Goal: Transaction & Acquisition: Purchase product/service

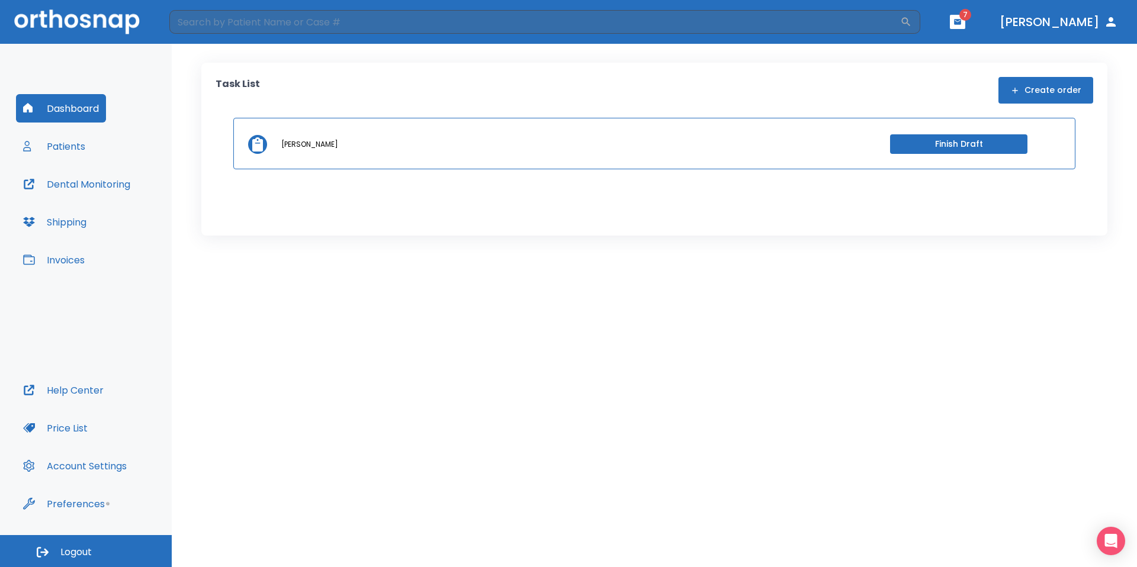
click at [47, 146] on button "Patients" at bounding box center [54, 146] width 76 height 28
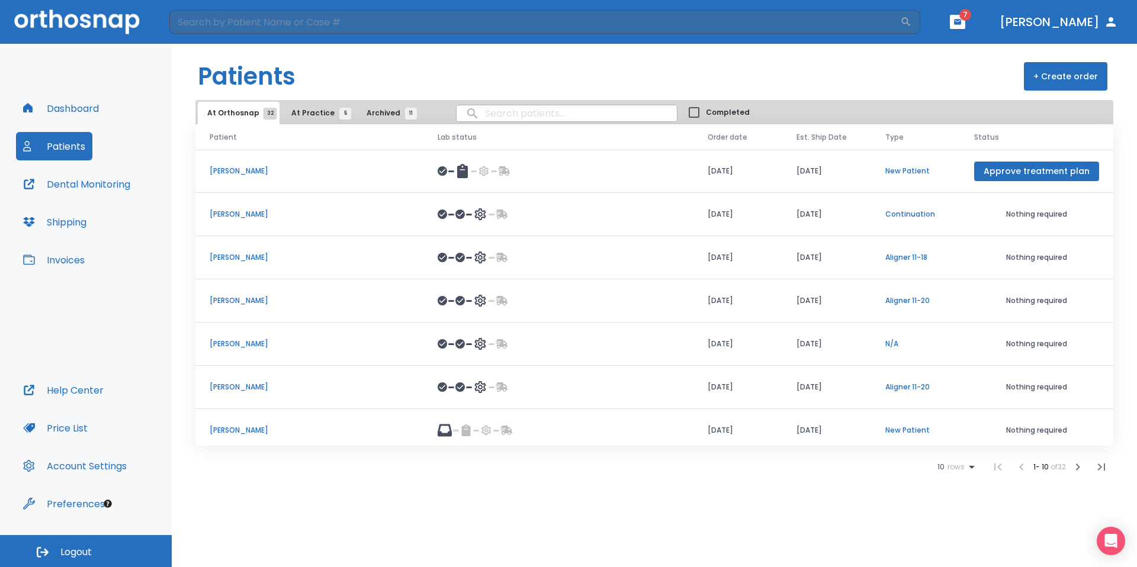
click at [61, 111] on button "Dashboard" at bounding box center [61, 108] width 90 height 28
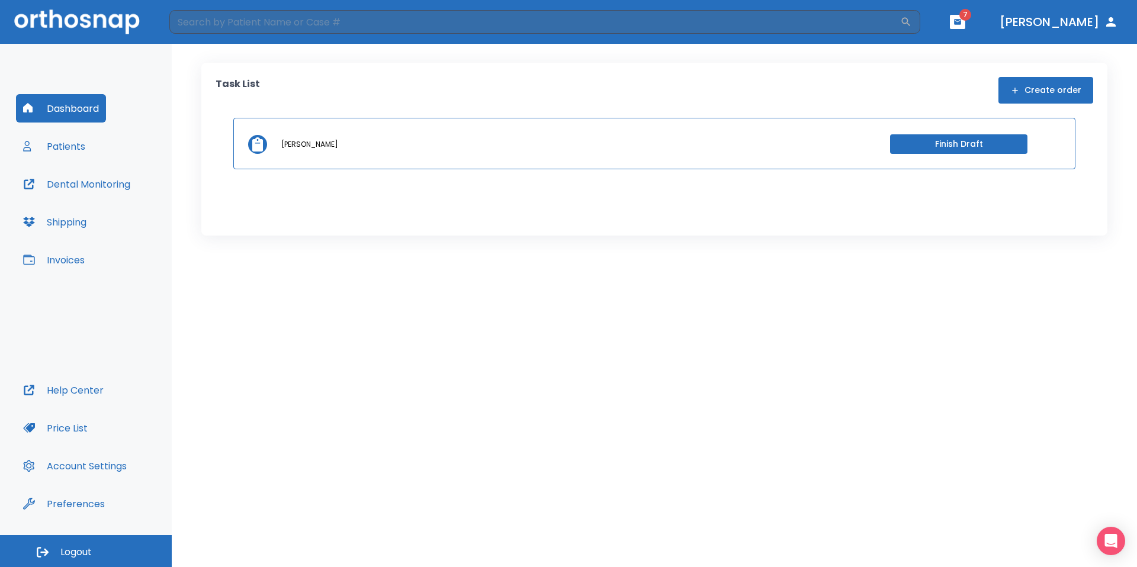
click at [70, 150] on button "Patients" at bounding box center [54, 146] width 76 height 28
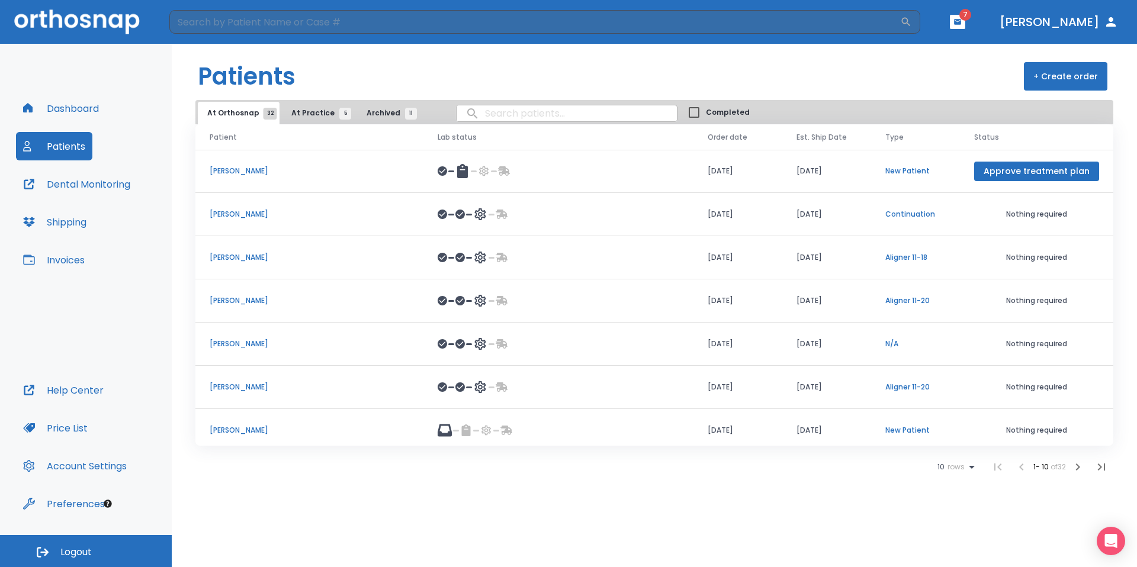
click at [308, 113] on span "At Practice 5" at bounding box center [318, 113] width 54 height 11
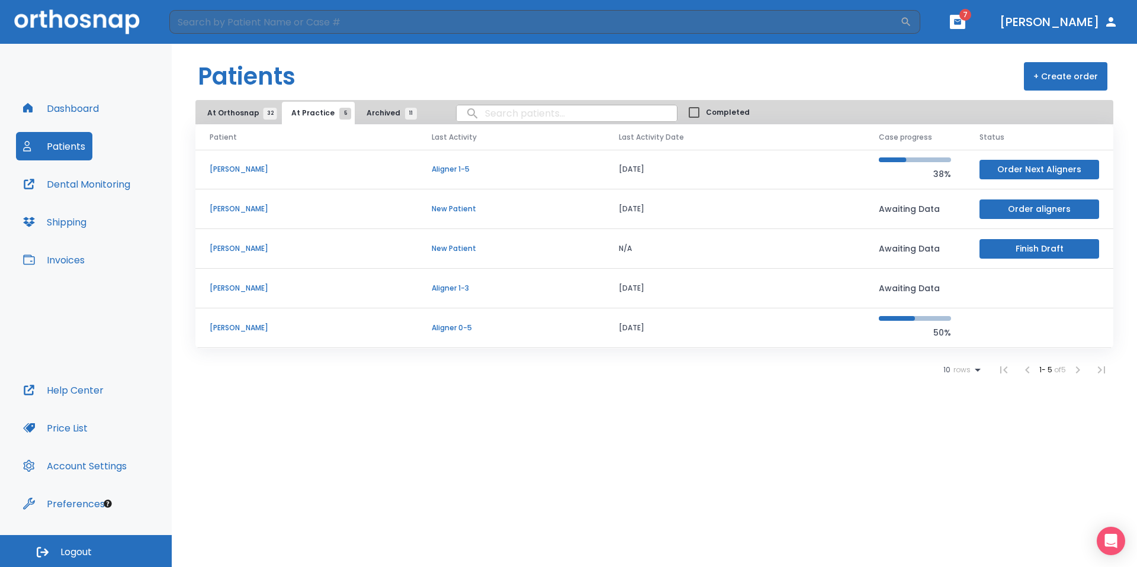
click at [251, 107] on button "At Orthosnap 32" at bounding box center [239, 113] width 82 height 23
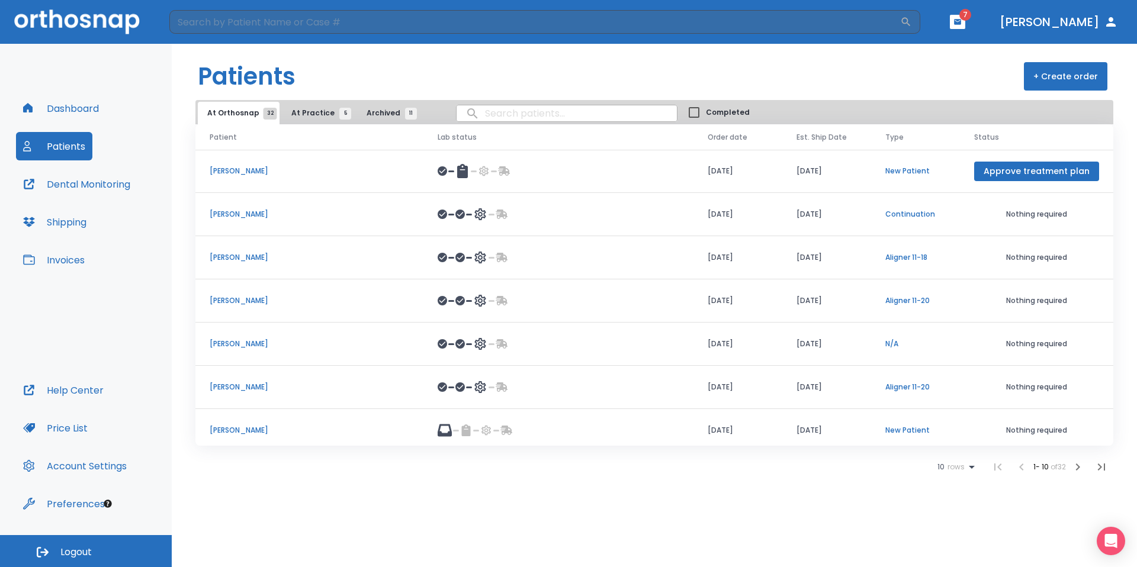
click at [242, 168] on p "Michael Yoon" at bounding box center [310, 171] width 200 height 11
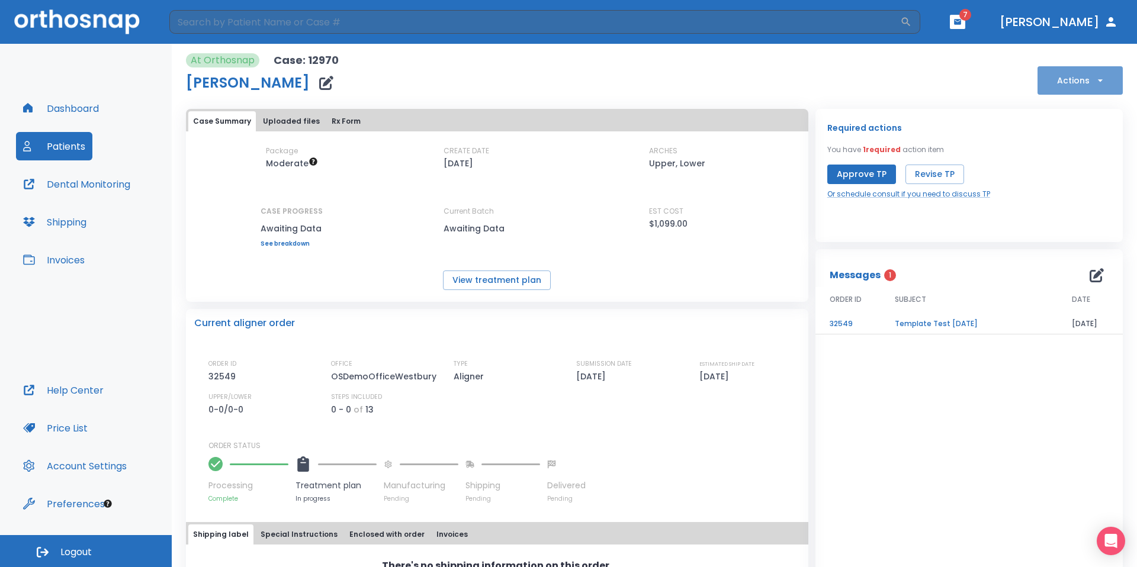
click at [1094, 78] on icon "button" at bounding box center [1100, 81] width 12 height 12
click at [1082, 73] on div at bounding box center [568, 283] width 1137 height 567
click at [85, 112] on button "Dashboard" at bounding box center [61, 108] width 90 height 28
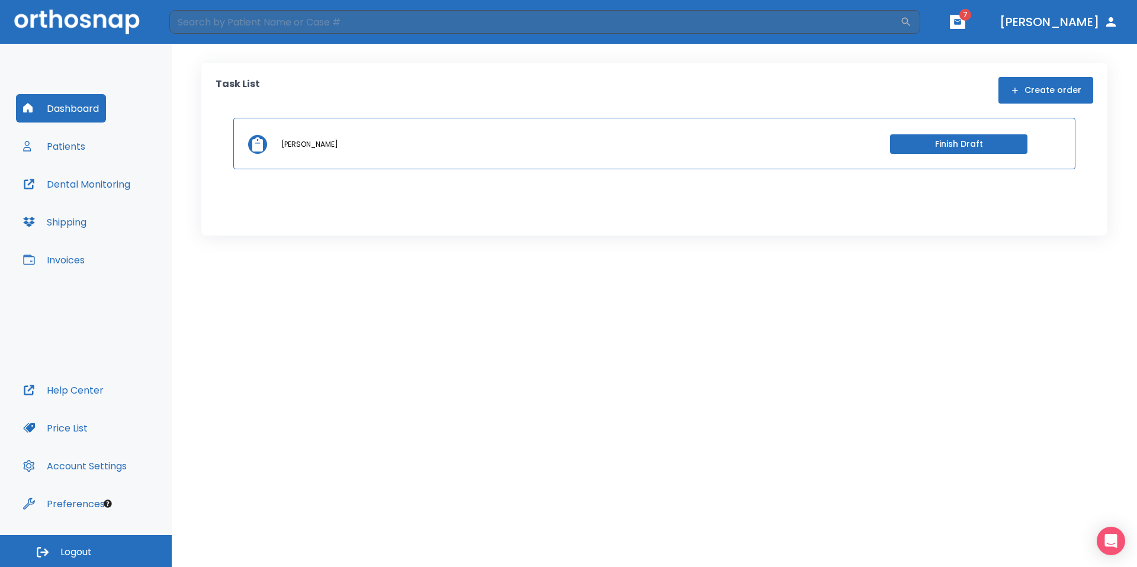
click at [1065, 95] on button "Create order" at bounding box center [1046, 90] width 95 height 27
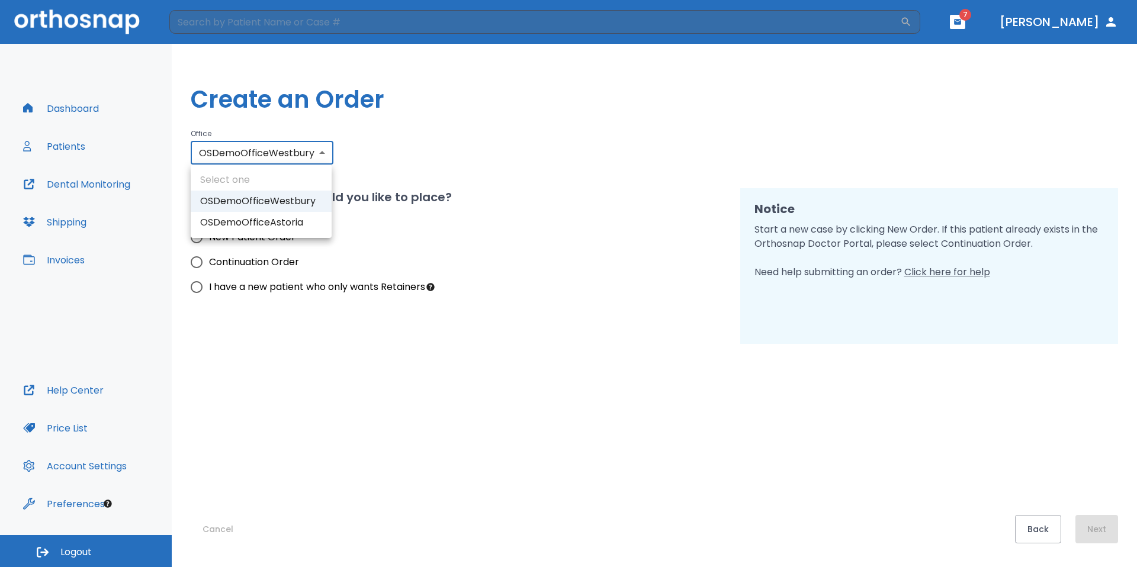
click at [313, 151] on body "​ 7 Dr. Yoon Dashboard Patients Dental Monitoring Shipping Invoices Help Center…" at bounding box center [568, 283] width 1137 height 567
click at [307, 223] on li "OSDemoOfficeAstoria" at bounding box center [261, 222] width 141 height 21
click at [312, 145] on body "​ 7 Dr. Yoon Dashboard Patients Dental Monitoring Shipping Invoices Help Center…" at bounding box center [568, 283] width 1137 height 567
click at [296, 206] on li "OSDemoOfficeWestbury" at bounding box center [256, 201] width 134 height 21
type input "1368"
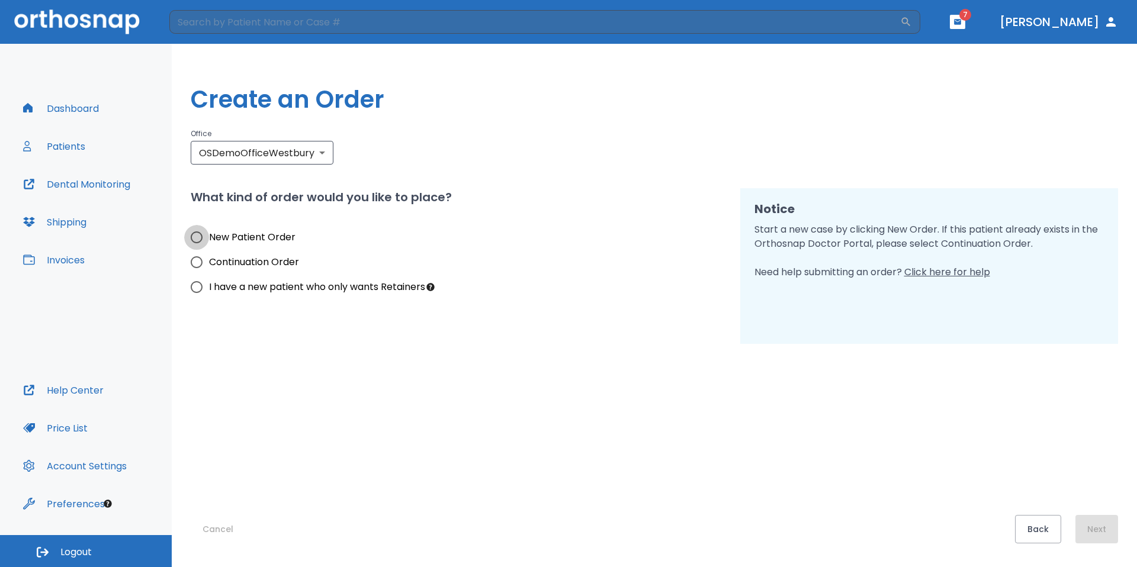
click at [194, 235] on input "New Patient Order" at bounding box center [196, 237] width 25 height 25
radio input "true"
click at [1096, 522] on button "Next" at bounding box center [1097, 529] width 43 height 28
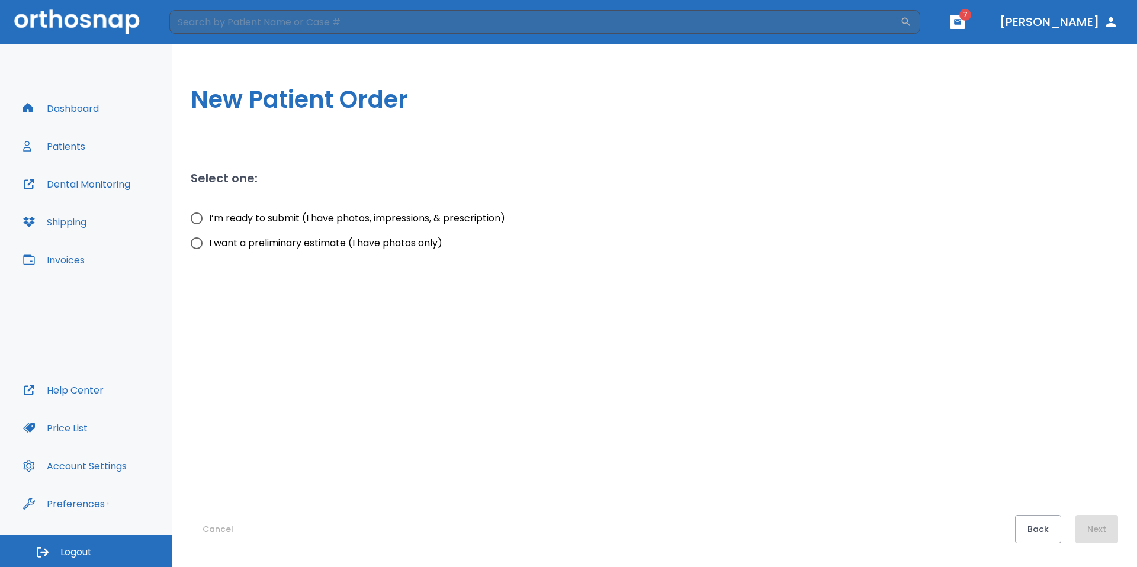
click at [197, 219] on input "I’m ready to submit (I have photos, impressions, & prescription)" at bounding box center [196, 218] width 25 height 25
radio input "true"
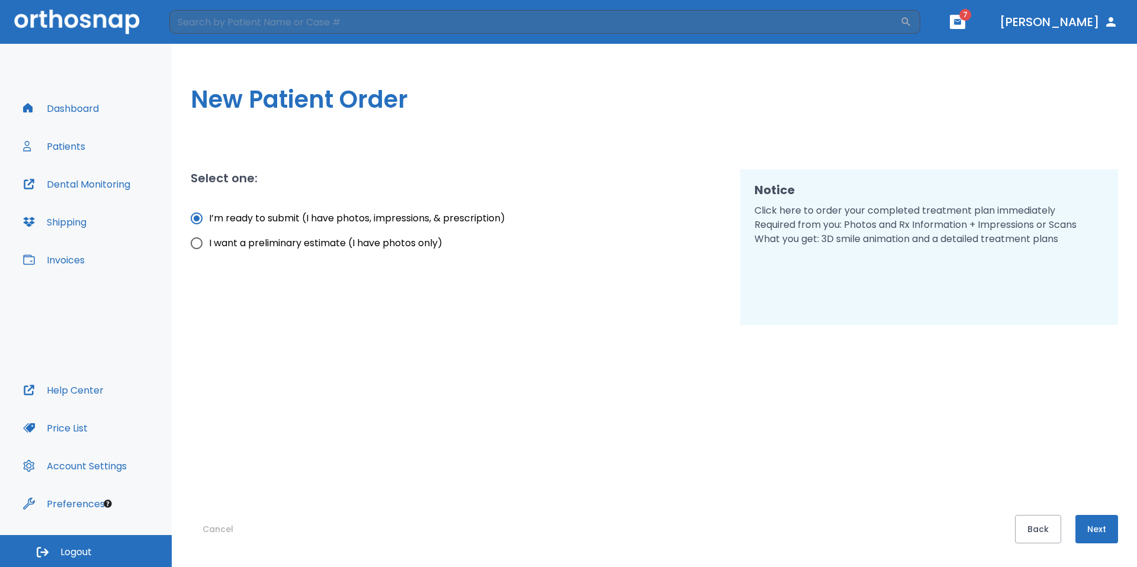
click at [1102, 528] on button "Next" at bounding box center [1097, 529] width 43 height 28
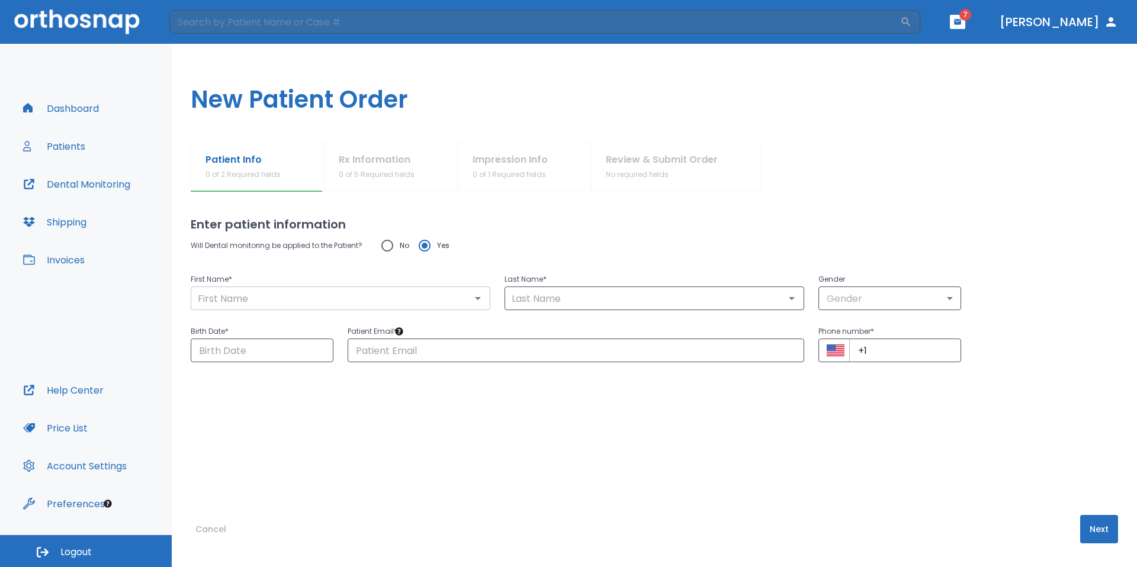
click at [264, 296] on input "text" at bounding box center [340, 298] width 293 height 17
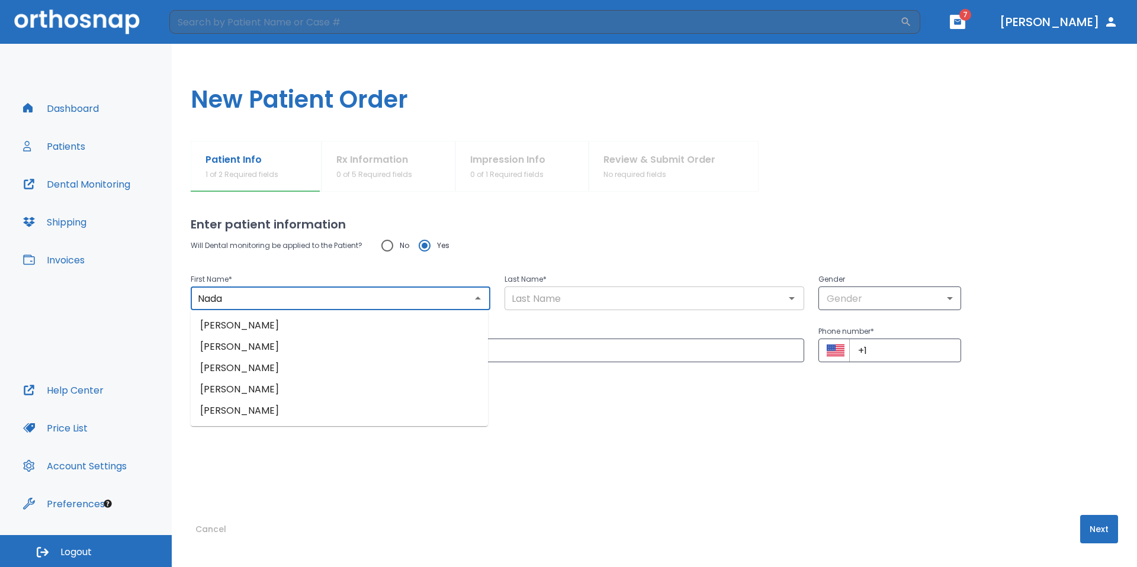
type input "Nada"
click at [564, 302] on input "text" at bounding box center [654, 298] width 293 height 17
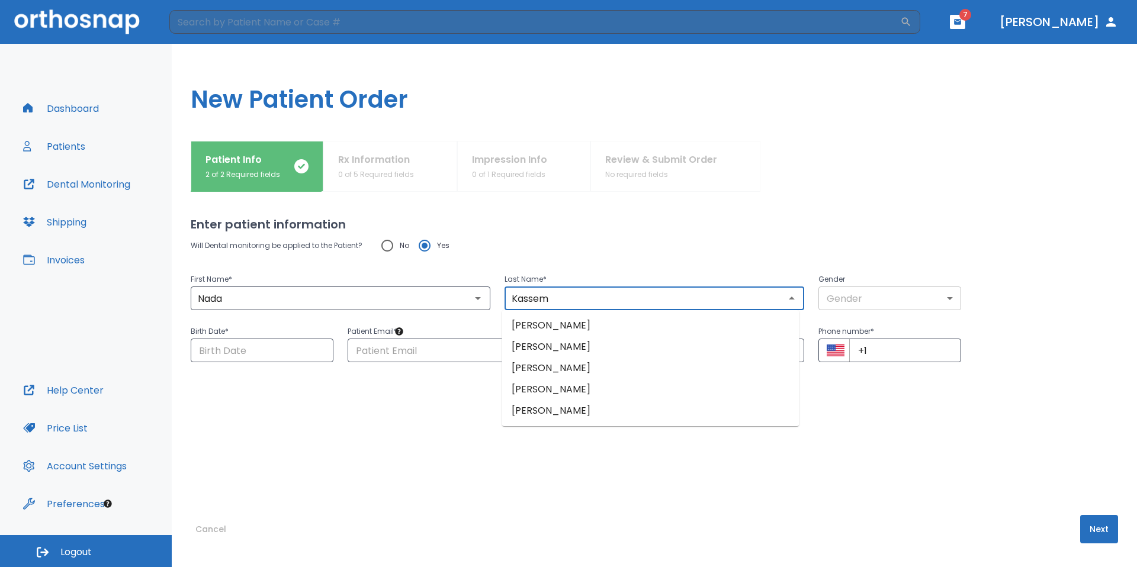
type input "Kassem"
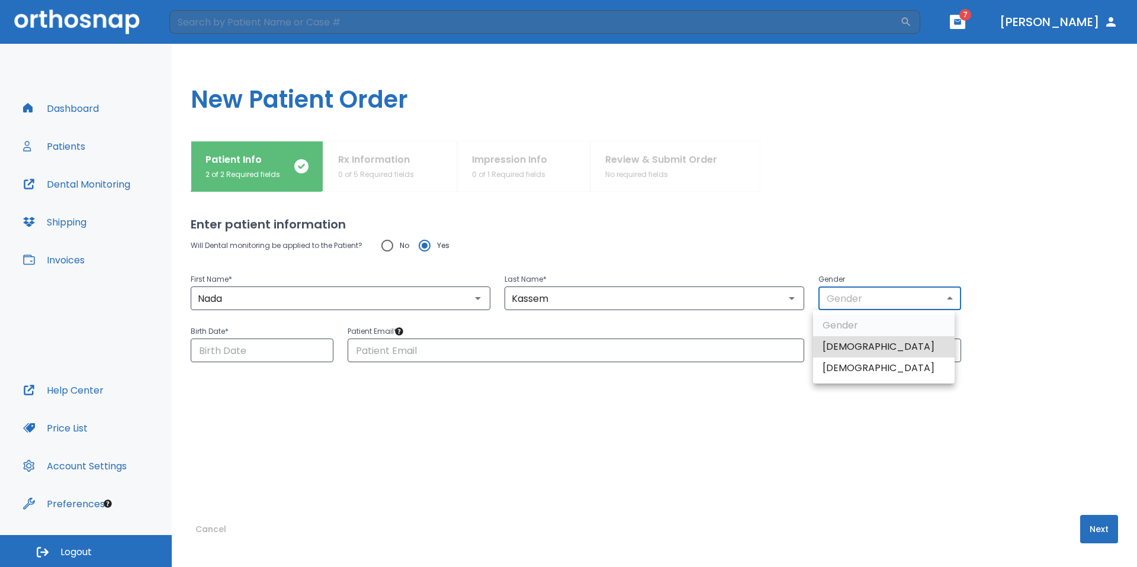
click at [866, 294] on body "​ 7 Dr. Yoon Dashboard Patients Dental Monitoring Shipping Invoices Help Center…" at bounding box center [568, 283] width 1137 height 567
click at [859, 368] on li "Female" at bounding box center [884, 368] width 142 height 21
type input "0"
click at [225, 349] on input "Choose date" at bounding box center [262, 351] width 143 height 24
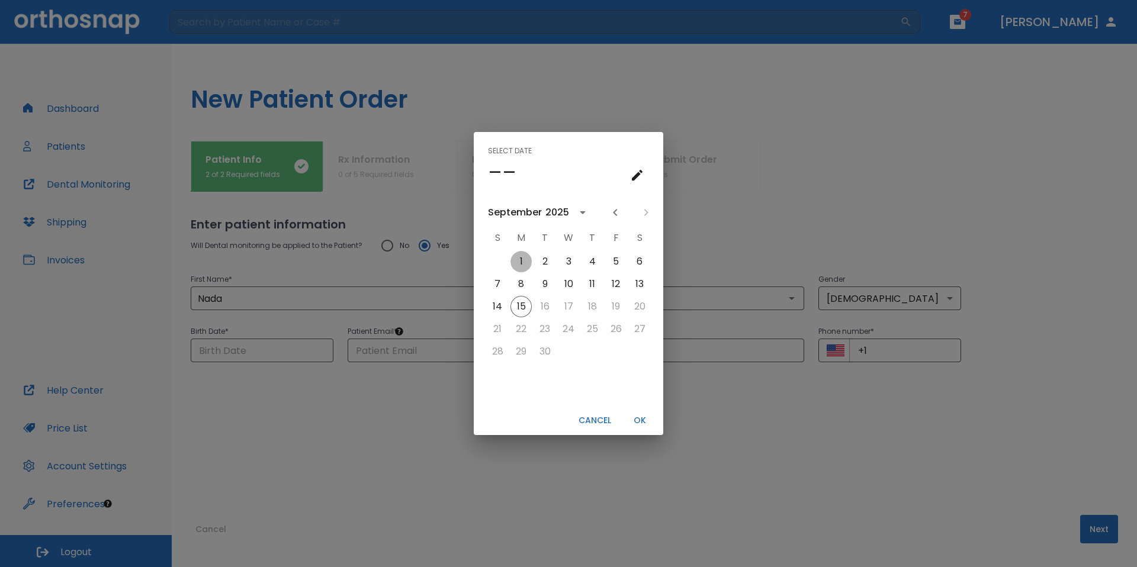
click at [521, 264] on button "1" at bounding box center [521, 261] width 21 height 21
type input "09/01/2025"
click at [644, 418] on button "OK" at bounding box center [640, 421] width 38 height 20
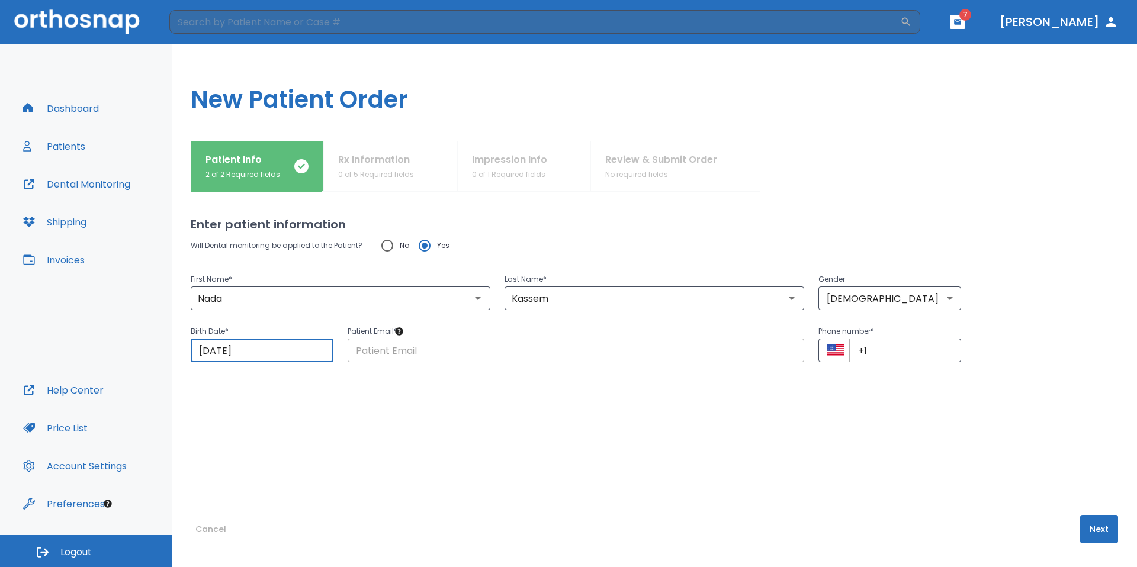
click at [445, 358] on input "text" at bounding box center [576, 351] width 457 height 24
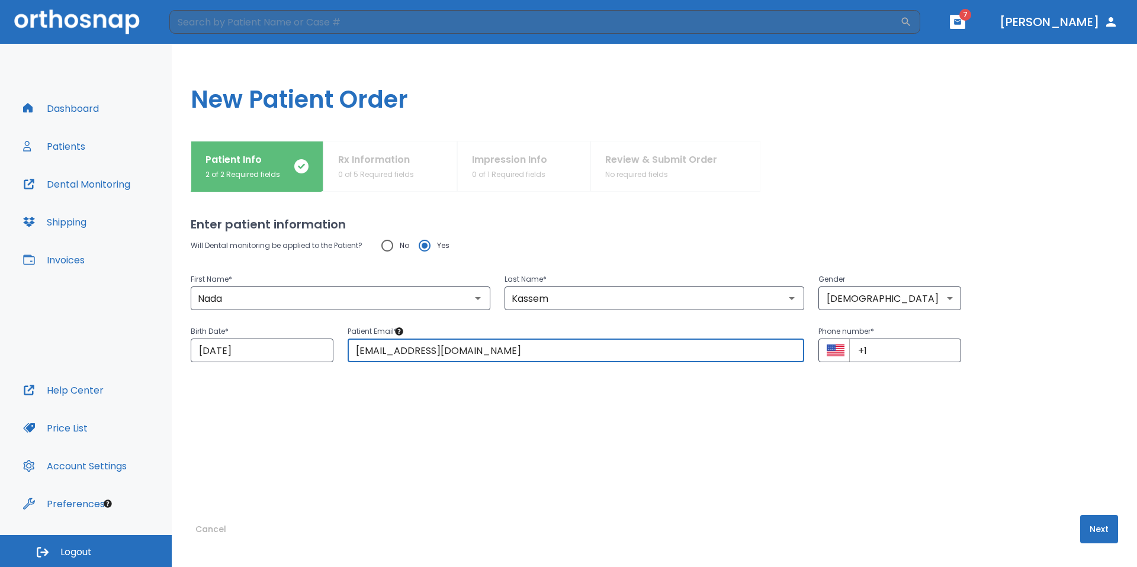
drag, startPoint x: 477, startPoint y: 355, endPoint x: 442, endPoint y: 354, distance: 35.0
click at [442, 354] on input "nkassem@orthosnP.COM" at bounding box center [576, 351] width 457 height 24
type input "nkassem@orthosnap.com"
click at [895, 353] on input "+1" at bounding box center [905, 351] width 112 height 24
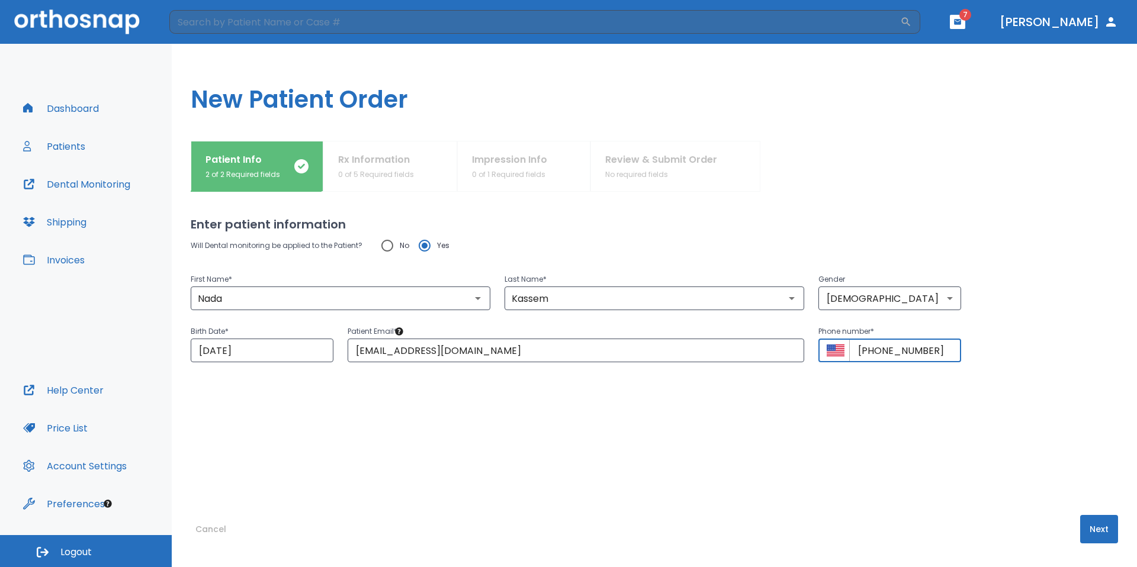
type input "+1 (222) 222-2222"
click at [1093, 523] on button "Next" at bounding box center [1099, 529] width 38 height 28
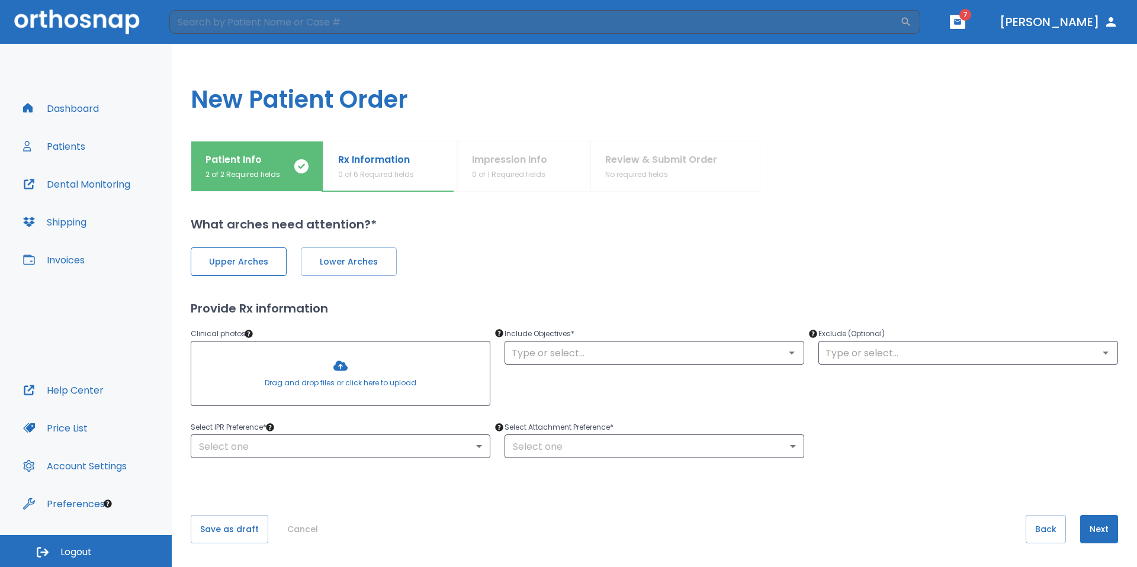
click at [252, 263] on span "Upper Arches" at bounding box center [238, 262] width 71 height 12
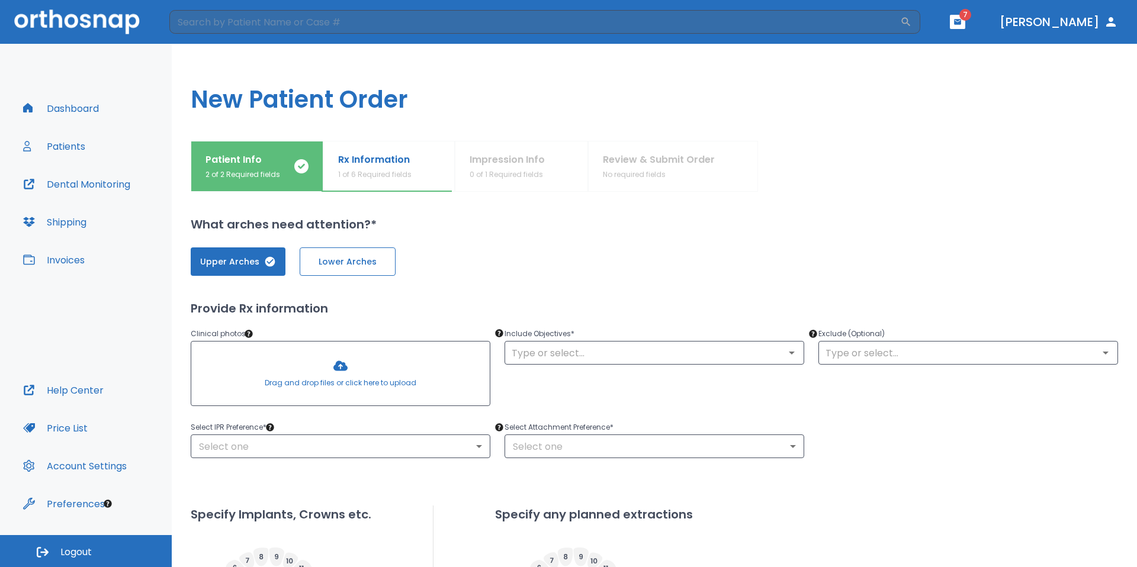
click at [355, 263] on span "Lower Arches" at bounding box center [347, 262] width 71 height 12
click at [339, 369] on div at bounding box center [340, 374] width 298 height 64
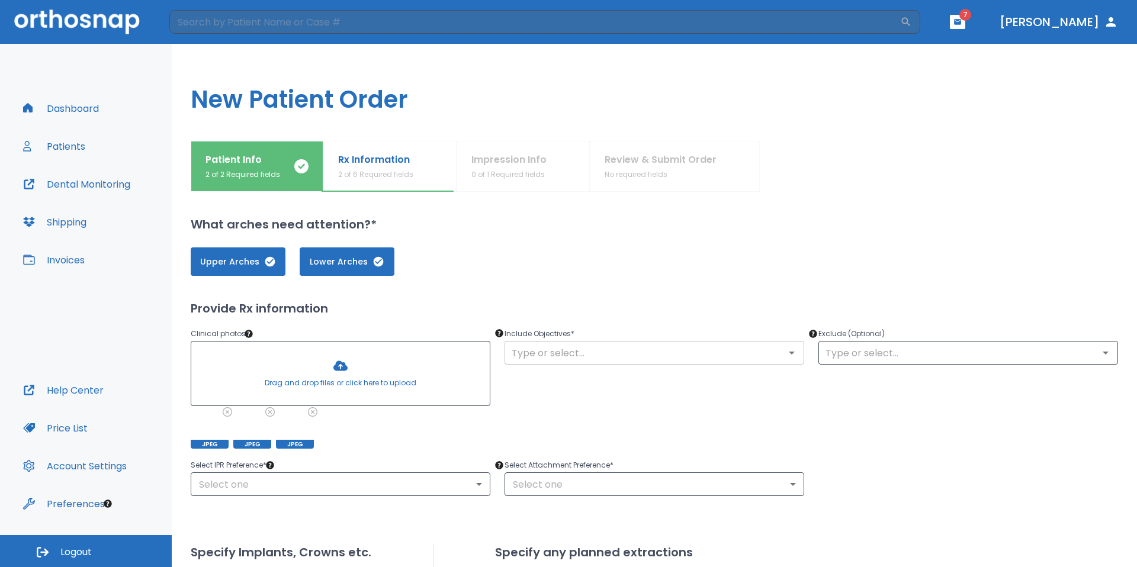
click at [630, 355] on input "text" at bounding box center [654, 353] width 293 height 17
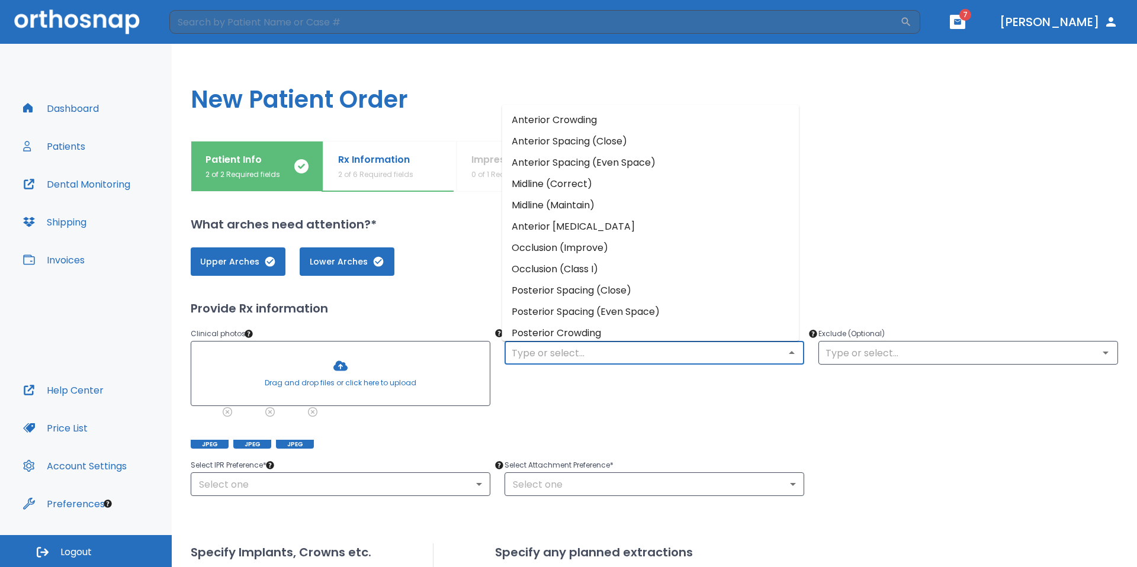
click at [599, 148] on li "Anterior Spacing (Close)" at bounding box center [650, 141] width 297 height 21
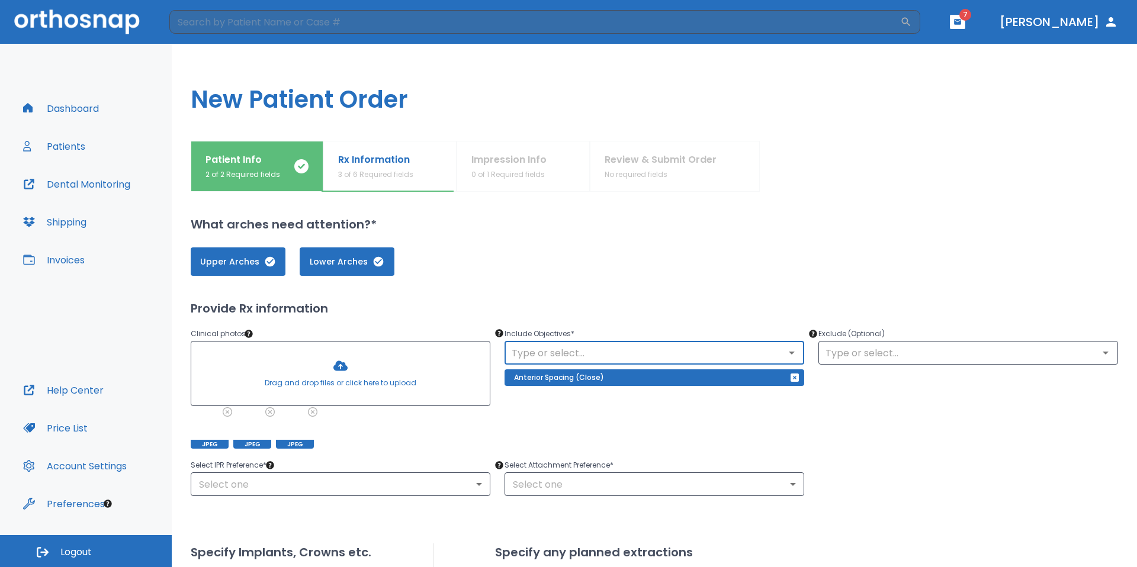
click at [665, 355] on input "text" at bounding box center [654, 353] width 293 height 17
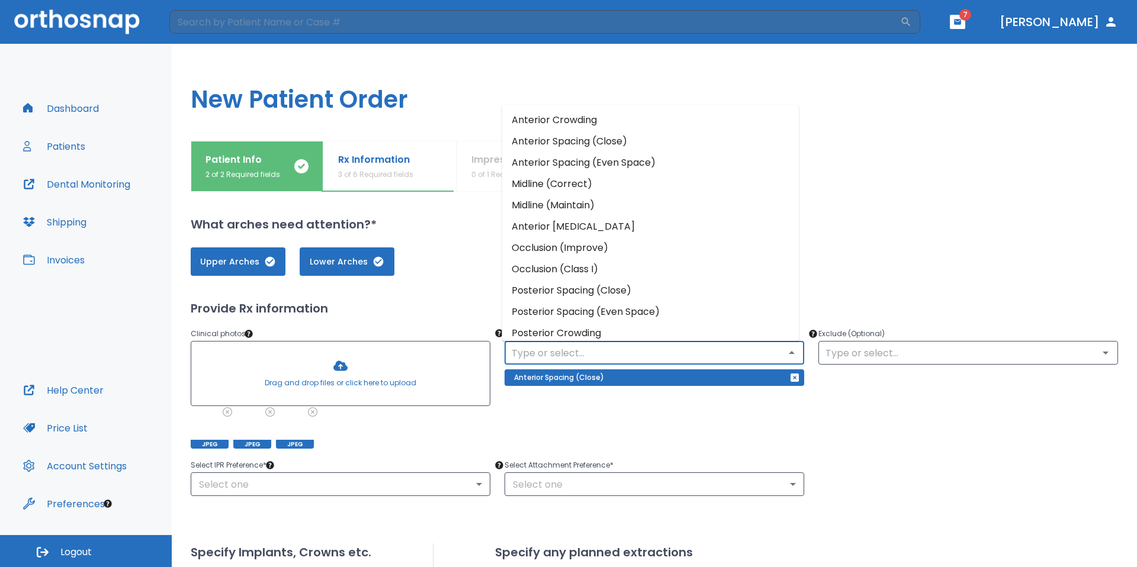
click at [588, 211] on li "Midline (Maintain)" at bounding box center [650, 205] width 297 height 21
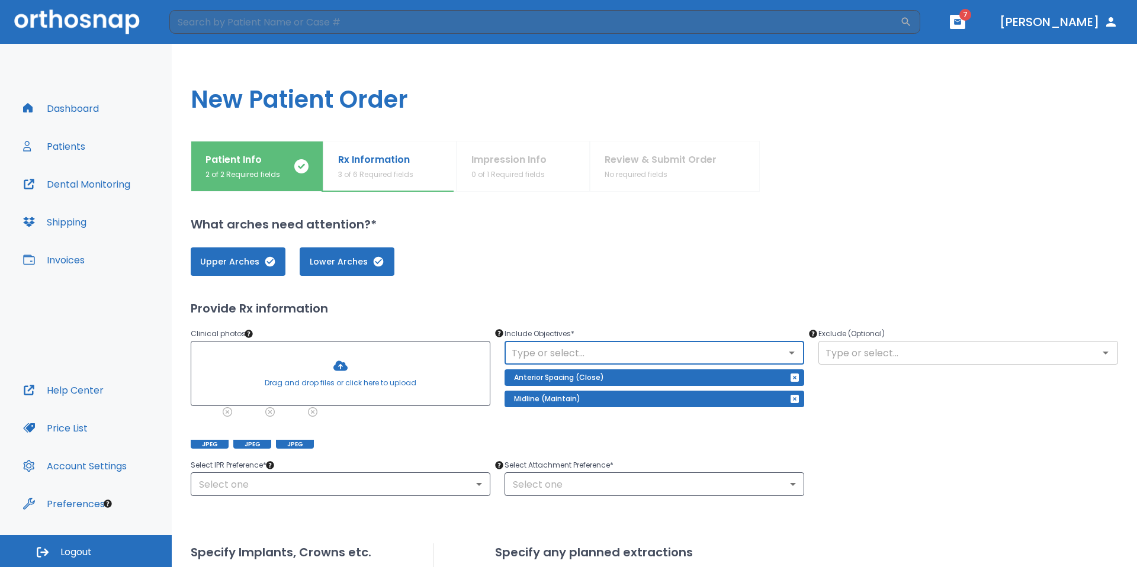
scroll to position [59, 0]
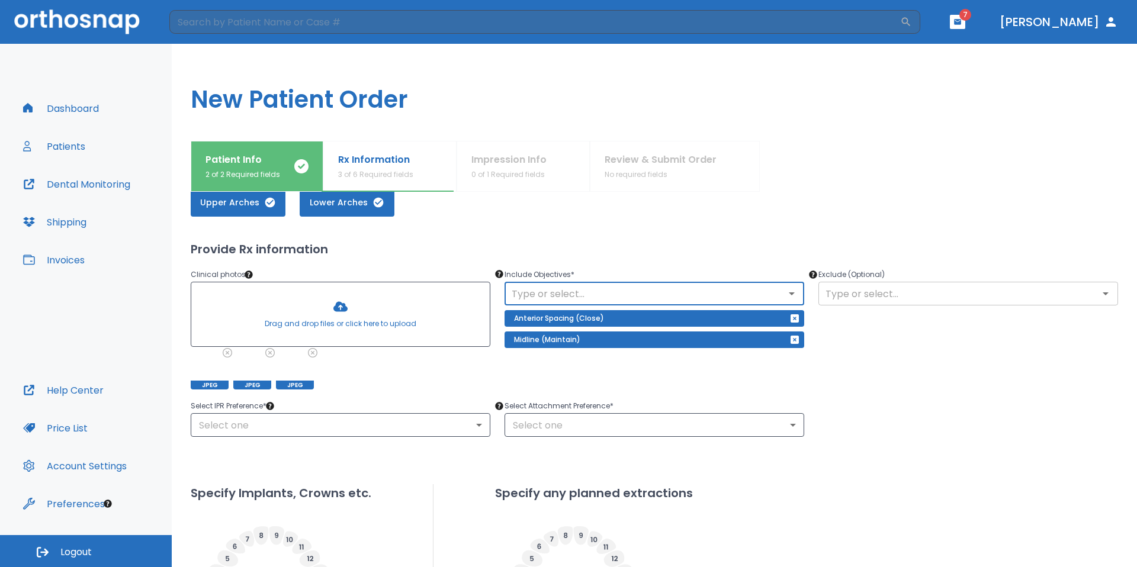
click at [852, 295] on input "text" at bounding box center [968, 293] width 293 height 17
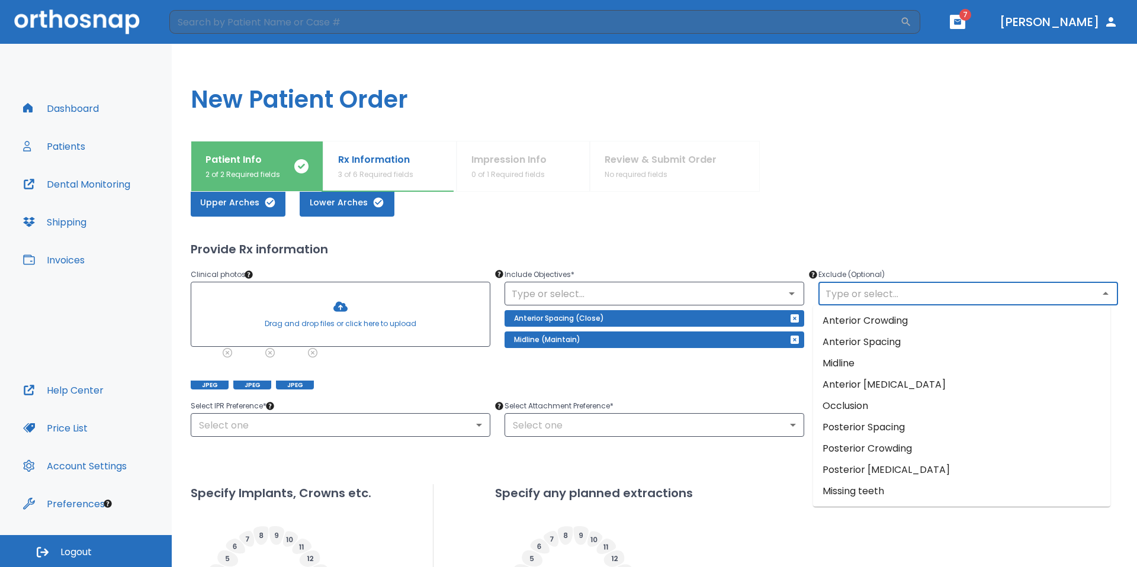
click at [879, 401] on li "Occlusion" at bounding box center [961, 406] width 297 height 21
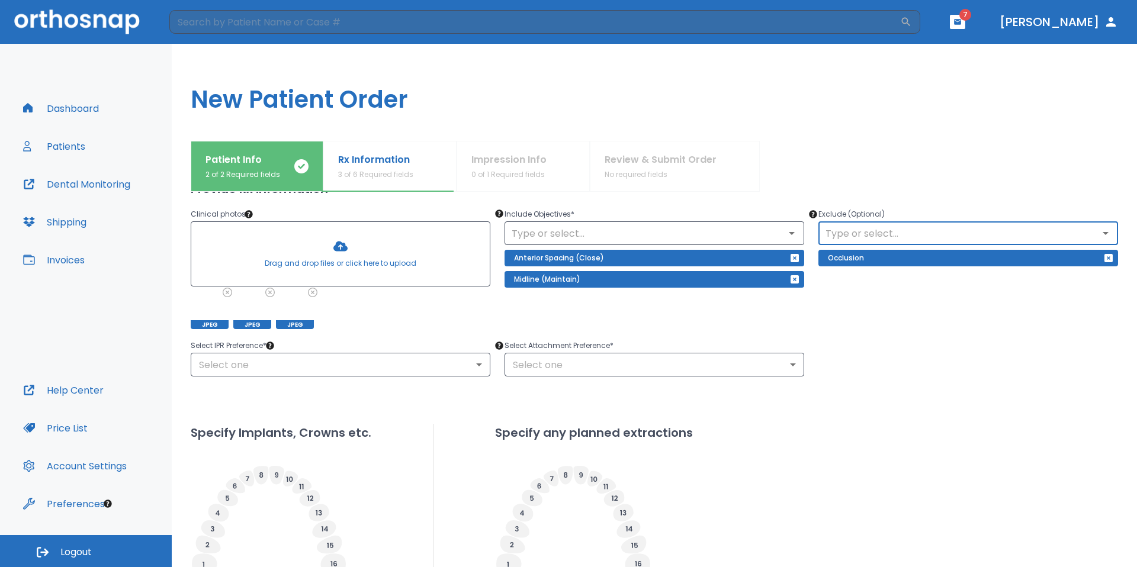
scroll to position [178, 0]
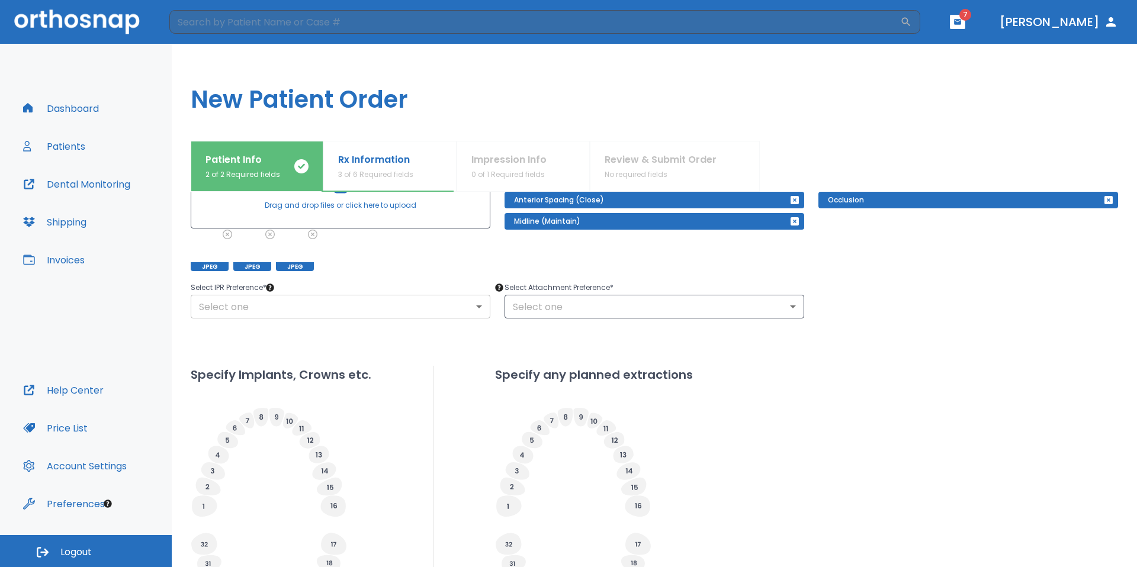
click at [288, 307] on body "​ 7 Dr. Yoon Dashboard Patients Dental Monitoring Shipping Invoices Help Center…" at bounding box center [568, 283] width 1137 height 567
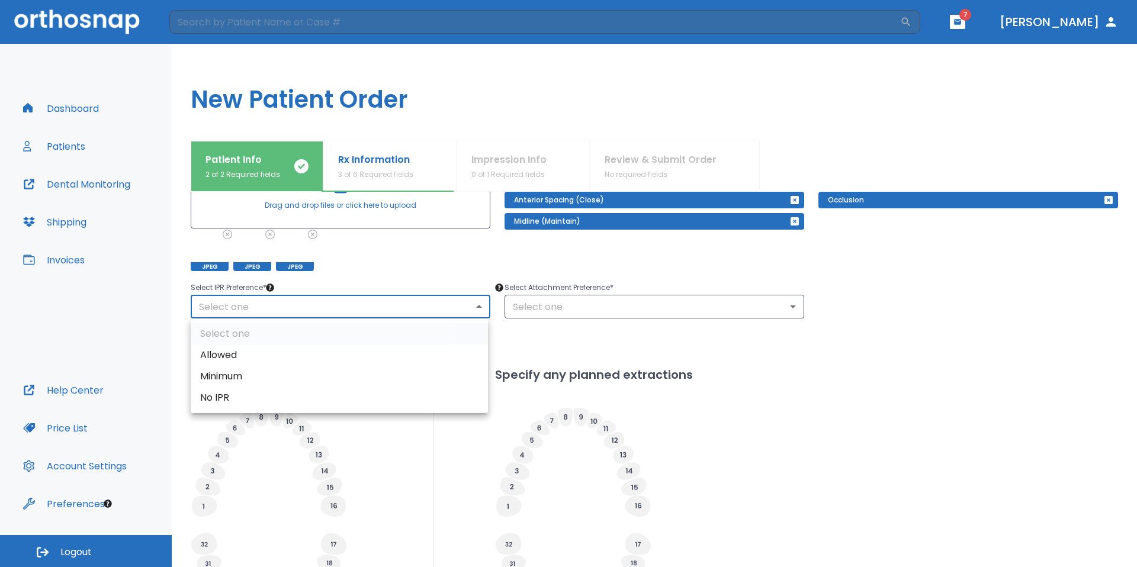
click at [253, 352] on li "Allowed" at bounding box center [339, 355] width 297 height 21
type input "1"
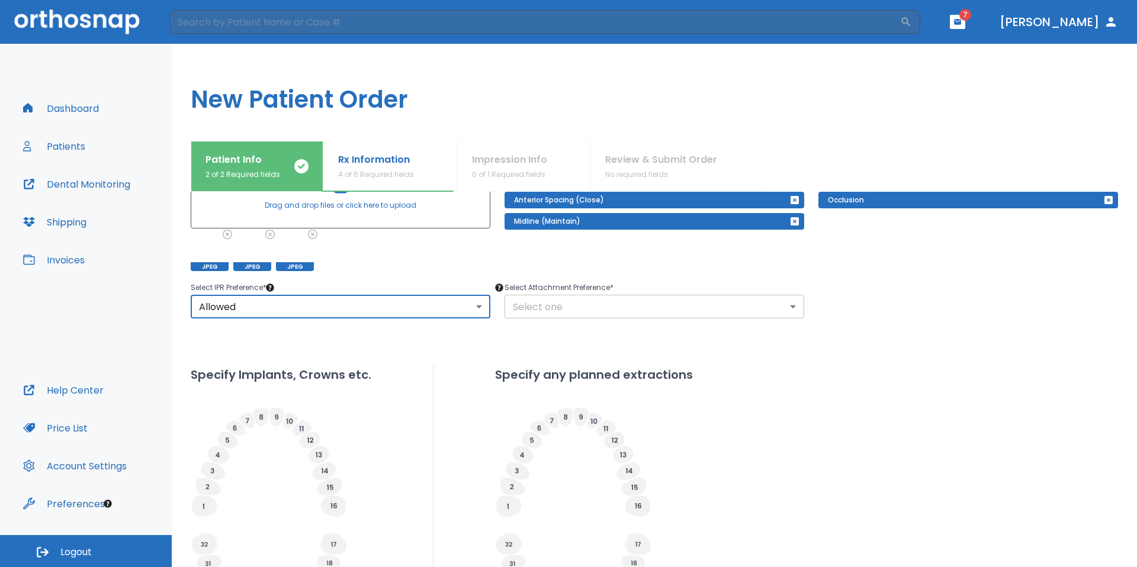
click at [563, 308] on body "​ 7 Dr. Yoon Dashboard Patients Dental Monitoring Shipping Invoices Help Center…" at bounding box center [568, 283] width 1137 height 567
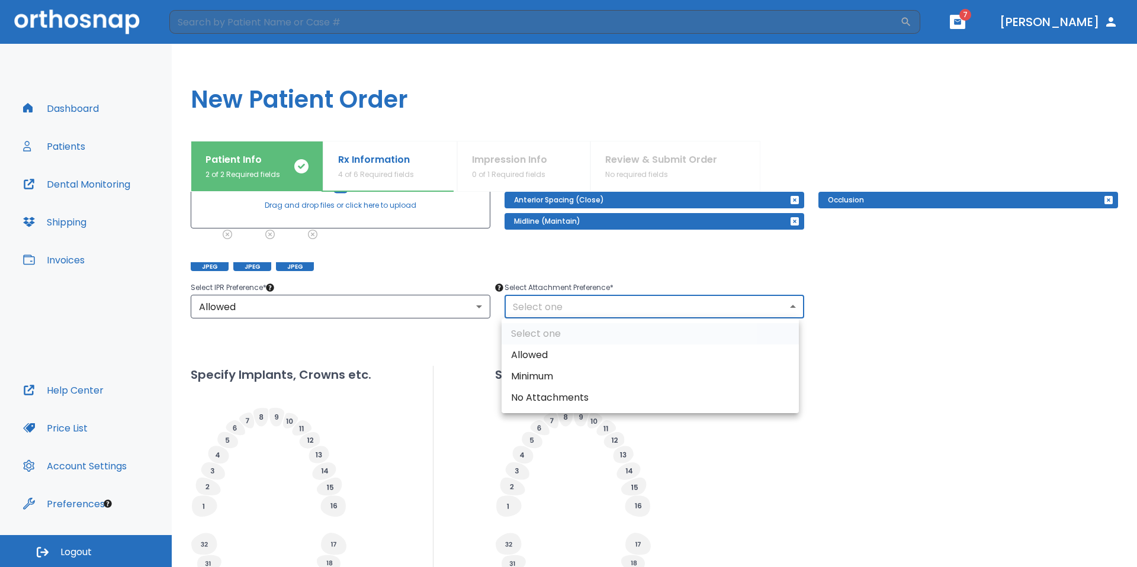
click at [542, 354] on li "Allowed" at bounding box center [650, 355] width 297 height 21
type input "1"
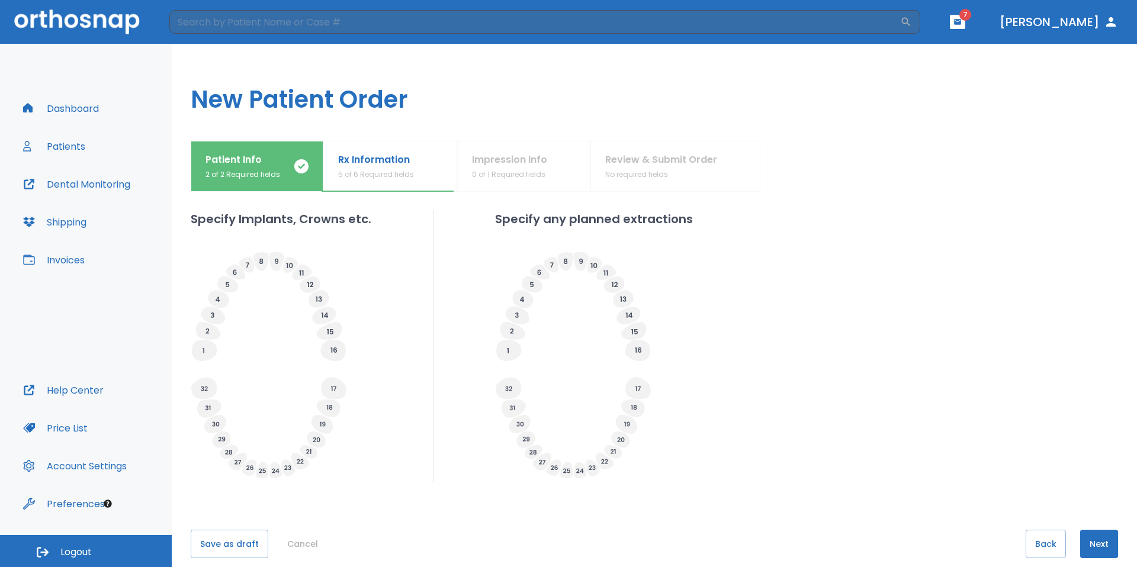
scroll to position [348, 0]
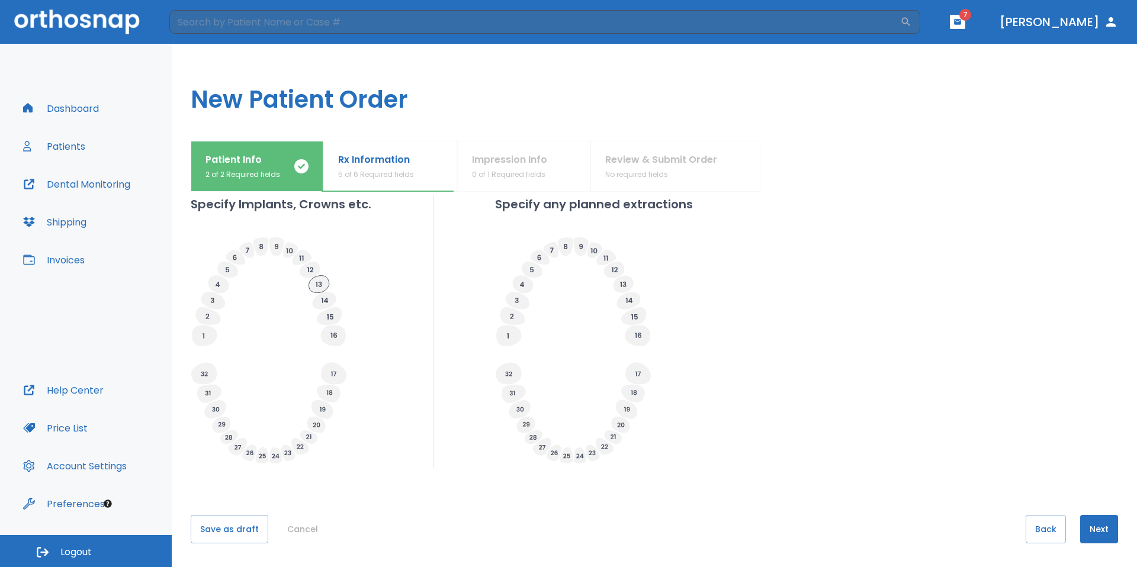
click at [317, 281] on icon at bounding box center [319, 284] width 20 height 17
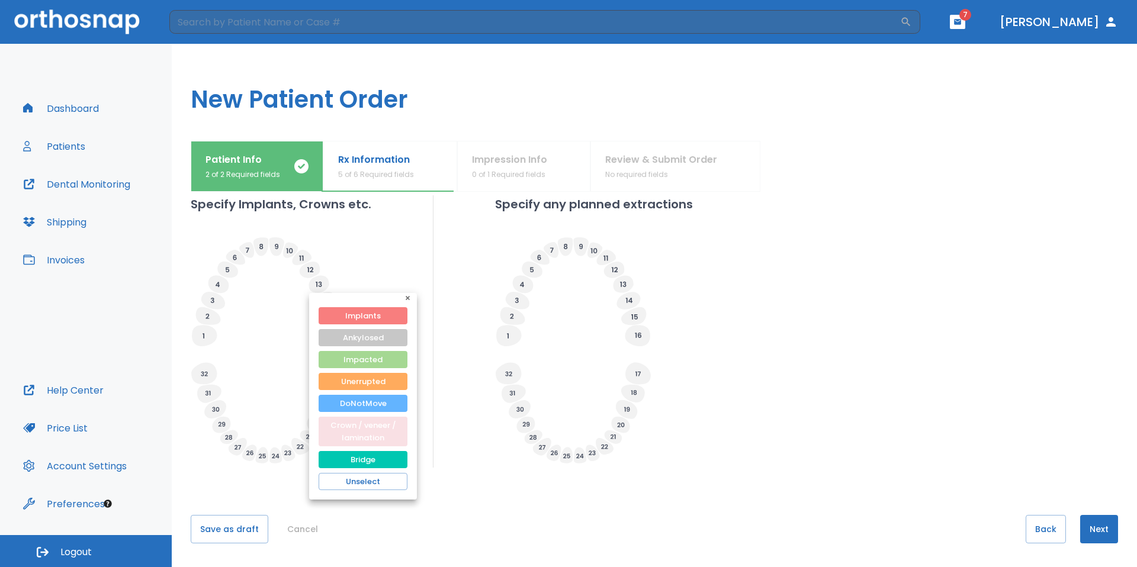
click at [392, 422] on button "Crown / veneer / lamination" at bounding box center [363, 432] width 89 height 30
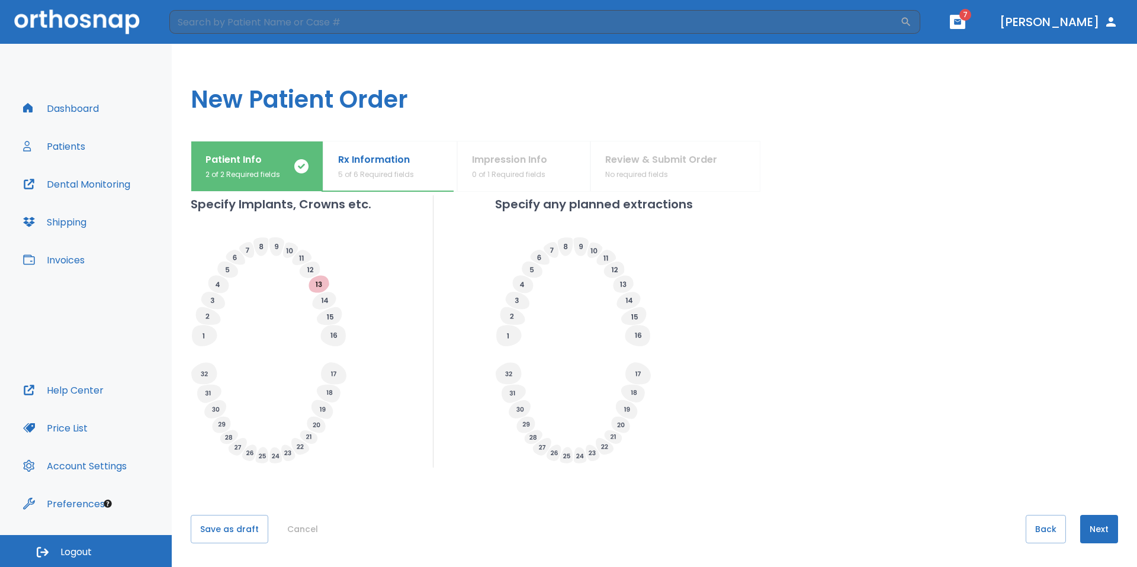
click at [635, 333] on icon at bounding box center [638, 335] width 7 height 5
click at [630, 330] on icon at bounding box center [637, 335] width 25 height 21
click at [661, 354] on input "Extracted" at bounding box center [658, 351] width 17 height 17
radio input "false"
click at [639, 335] on icon at bounding box center [637, 335] width 25 height 21
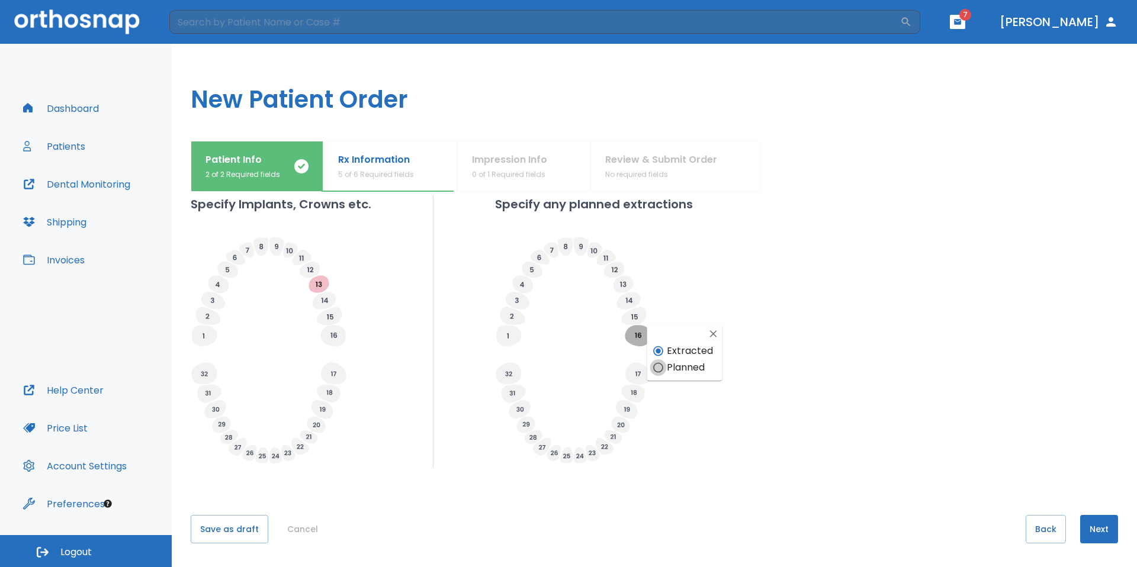
click at [659, 368] on input "Planned" at bounding box center [658, 367] width 17 height 17
radio input "false"
click at [637, 336] on icon at bounding box center [638, 335] width 7 height 5
click at [659, 368] on input "Planned" at bounding box center [658, 367] width 17 height 17
radio input "false"
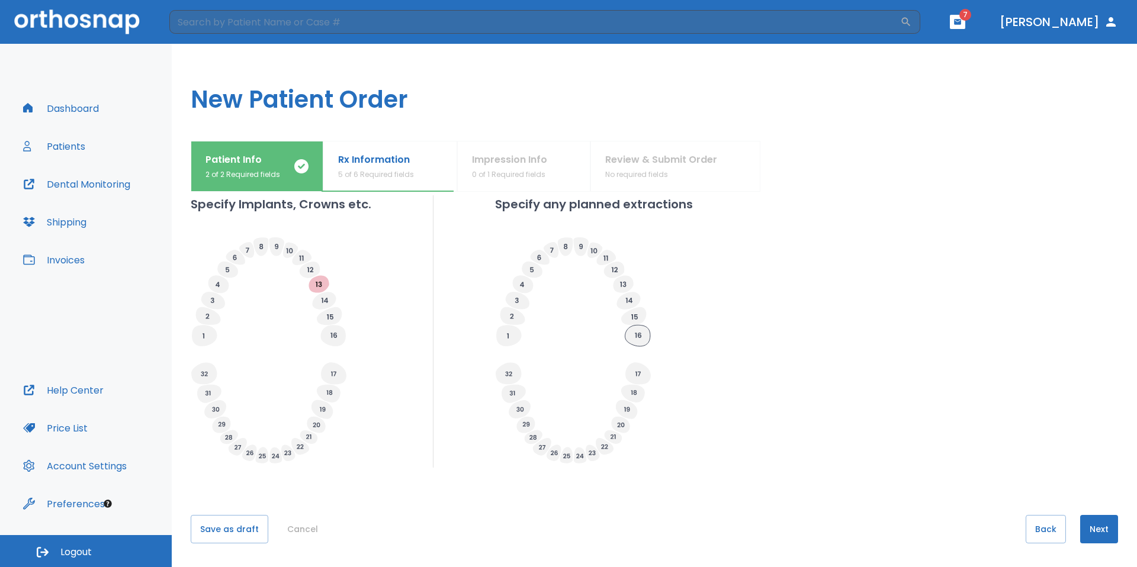
click at [640, 333] on icon at bounding box center [637, 335] width 25 height 21
click at [941, 412] on div "Specify Implants, Crowns etc. Specify any planned extractions" at bounding box center [654, 331] width 927 height 272
click at [1092, 529] on button "Next" at bounding box center [1099, 529] width 38 height 28
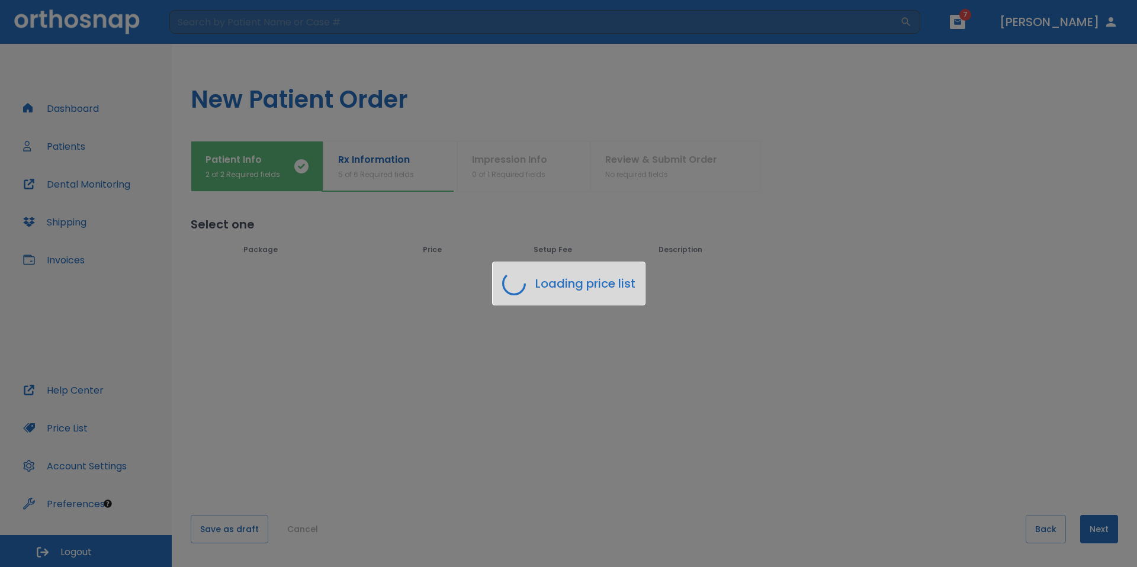
scroll to position [0, 0]
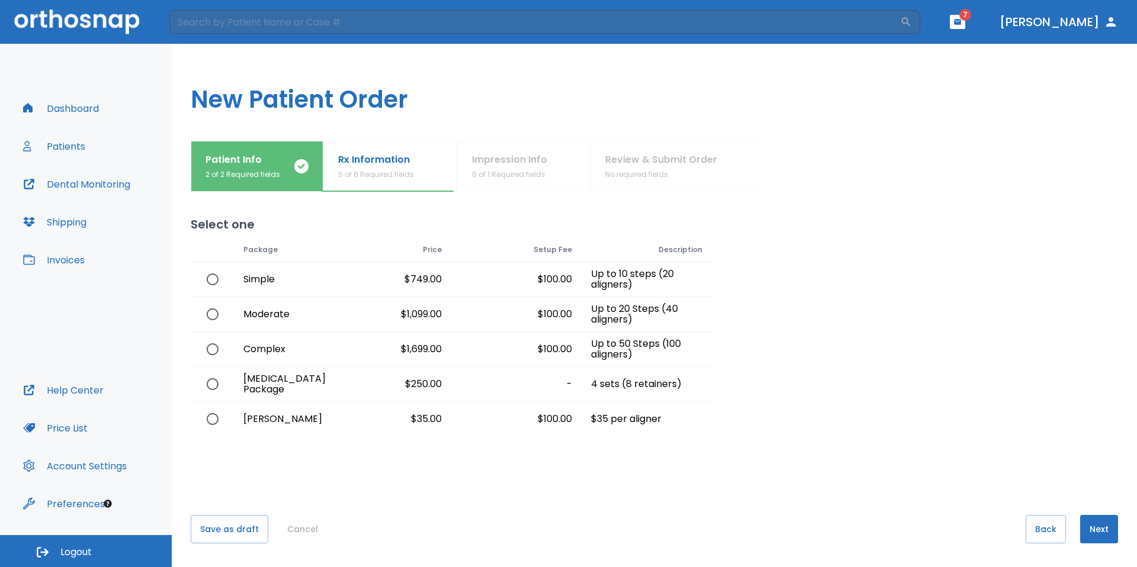
click at [220, 307] on input "radio" at bounding box center [212, 314] width 25 height 25
radio input "true"
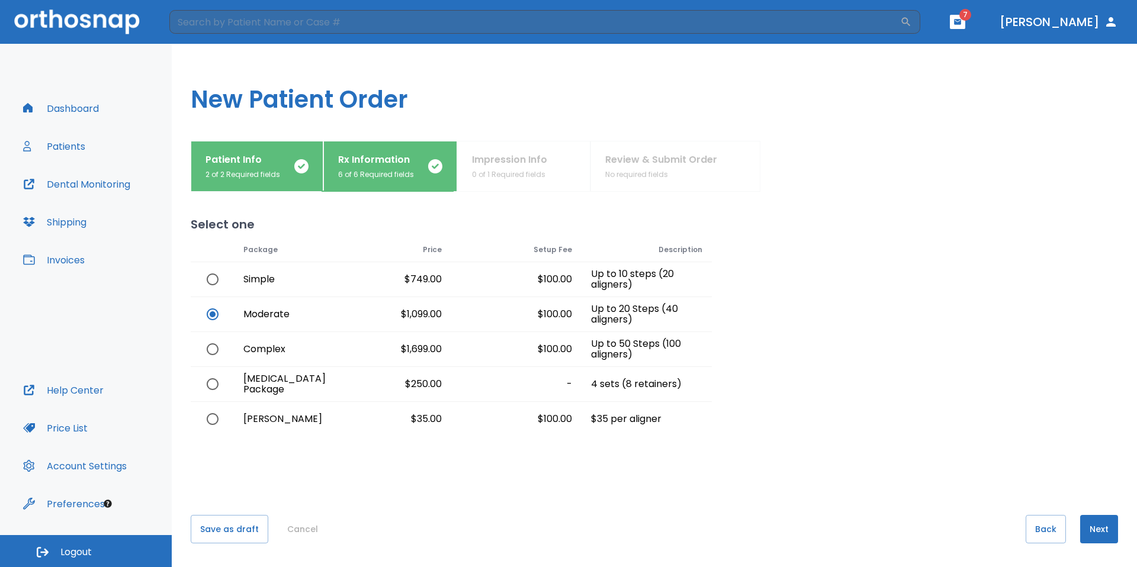
click at [1096, 527] on button "Next" at bounding box center [1099, 529] width 38 height 28
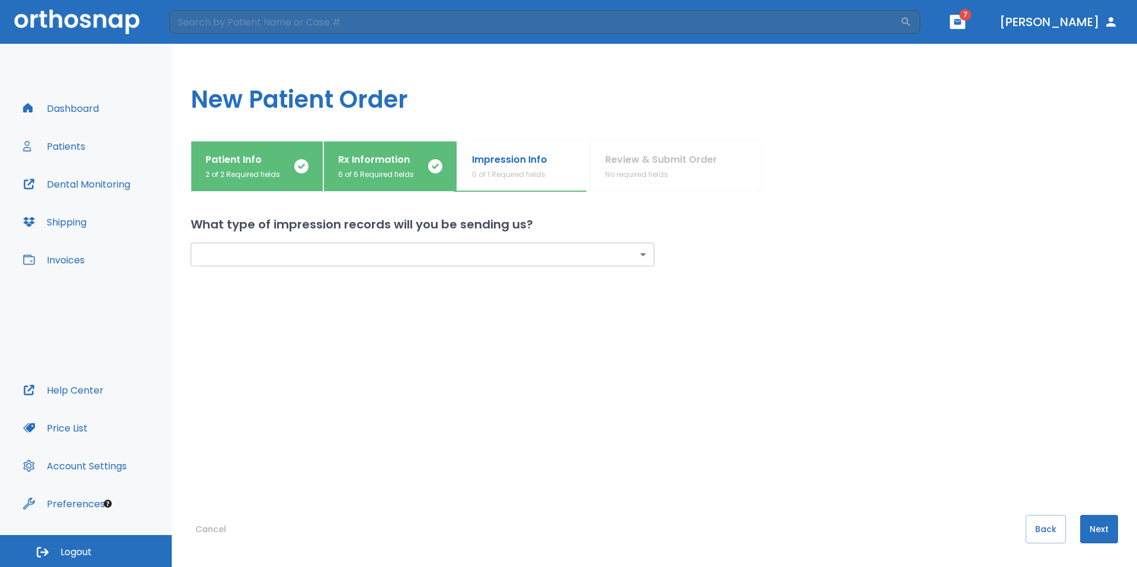
click at [640, 255] on body "​ 7 Dr. Yoon Dashboard Patients Dental Monitoring Shipping Invoices Help Center…" at bounding box center [568, 283] width 1137 height 567
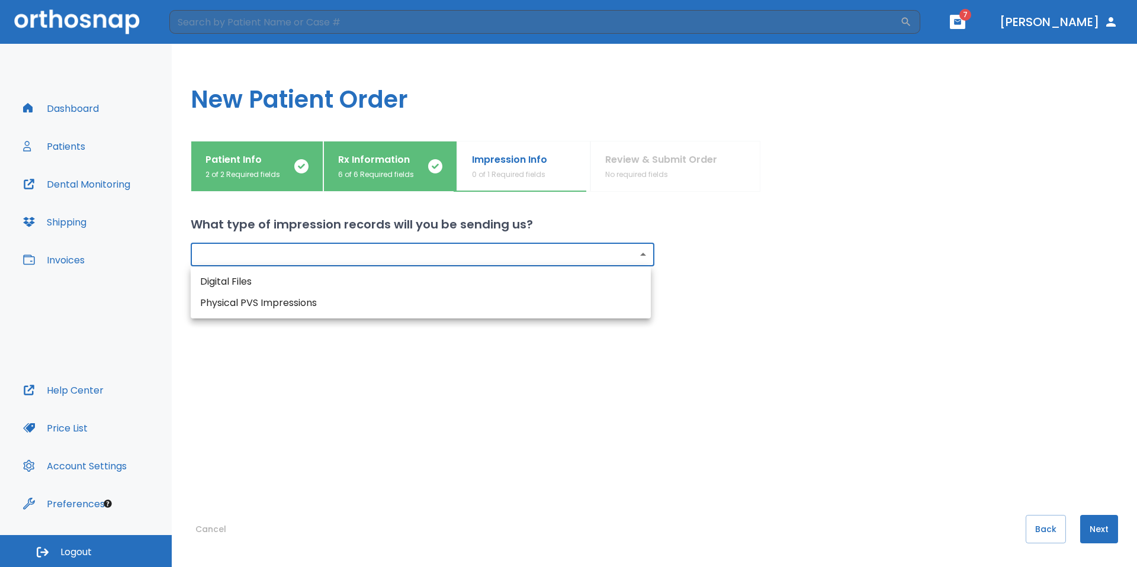
click at [533, 308] on li "Physical PVS Impressions" at bounding box center [421, 303] width 460 height 21
type input "physical"
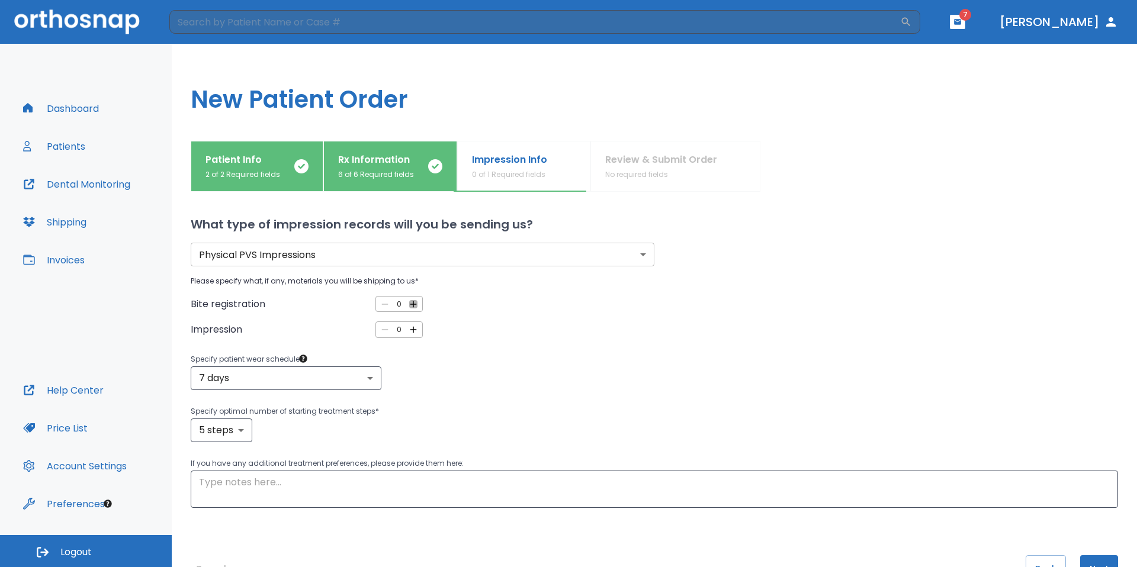
click at [411, 303] on icon "button" at bounding box center [413, 304] width 7 height 7
type input "1"
click at [411, 333] on icon "button" at bounding box center [413, 330] width 11 height 11
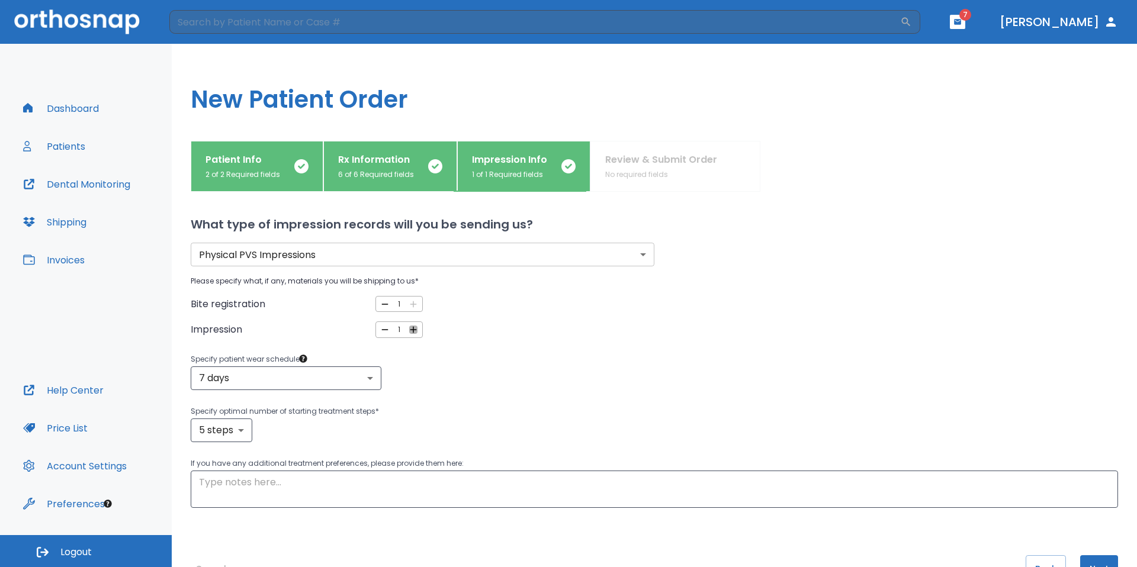
click at [411, 333] on icon "button" at bounding box center [413, 330] width 11 height 11
type input "2"
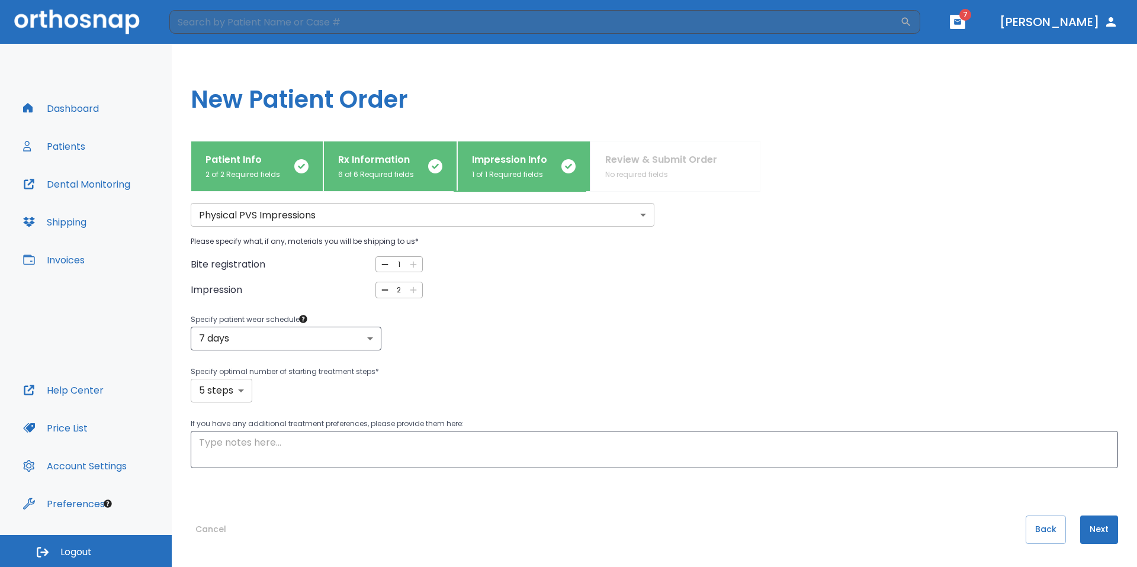
click at [242, 394] on body "​ 7 Dr. Yoon Dashboard Patients Dental Monitoring Shipping Invoices Help Center…" at bounding box center [568, 283] width 1137 height 567
click at [630, 291] on div at bounding box center [568, 283] width 1137 height 567
click at [1099, 533] on button "Next" at bounding box center [1099, 530] width 38 height 28
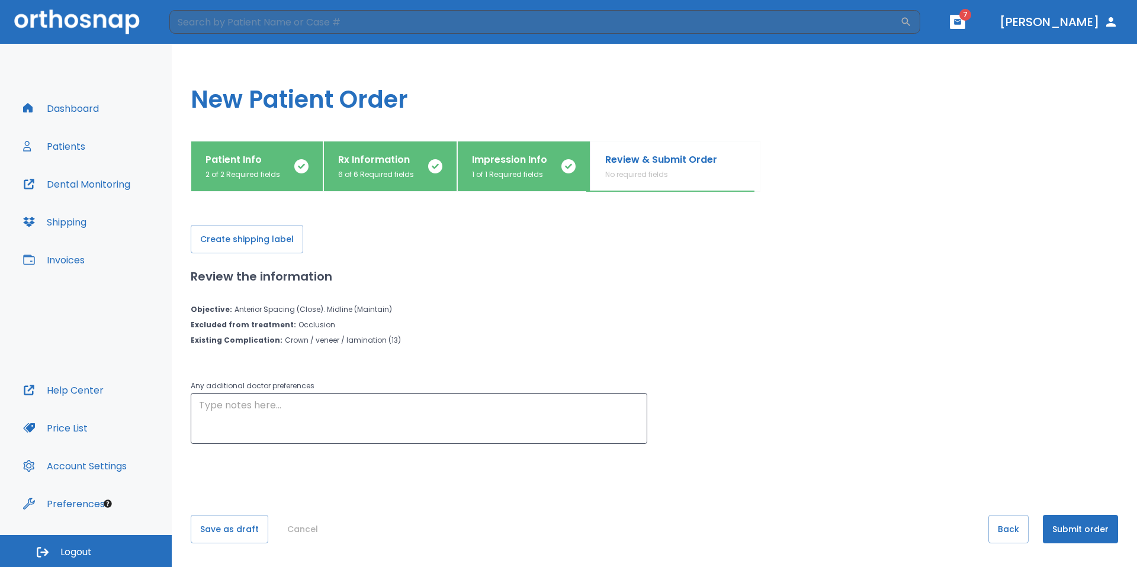
scroll to position [0, 0]
click at [300, 531] on button "Cancel" at bounding box center [303, 529] width 40 height 28
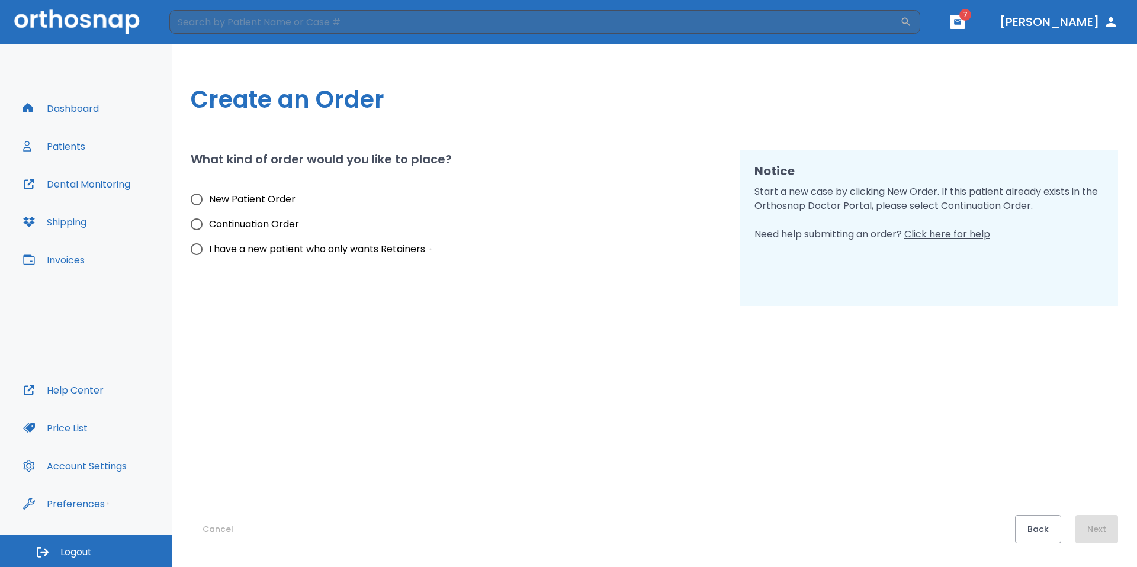
click at [227, 531] on button "Cancel" at bounding box center [218, 529] width 54 height 28
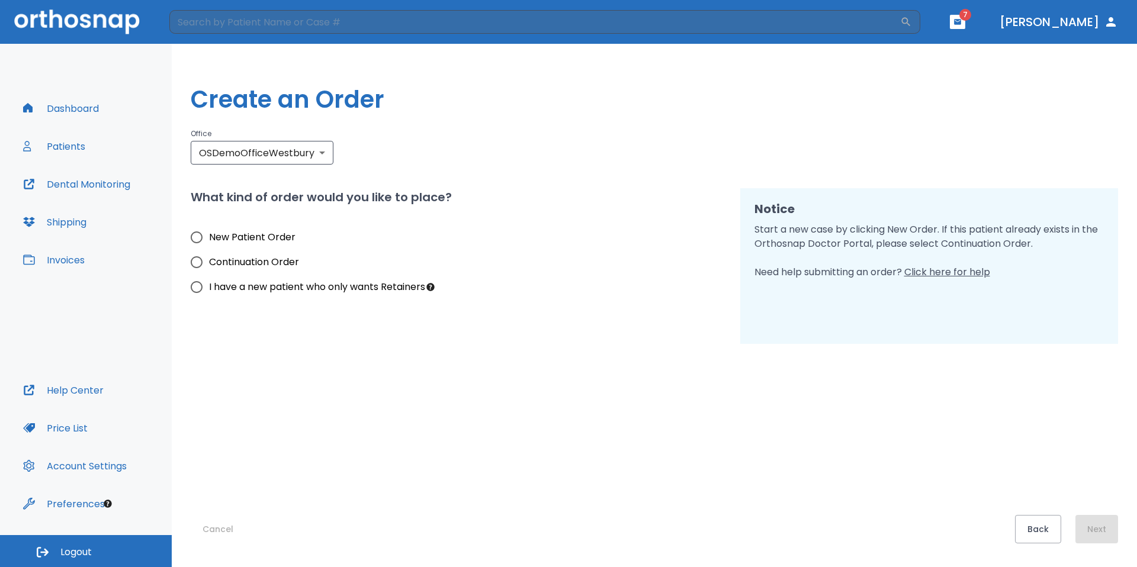
click at [215, 530] on button "Cancel" at bounding box center [218, 529] width 54 height 28
click at [80, 498] on button "Preferences" at bounding box center [64, 504] width 96 height 28
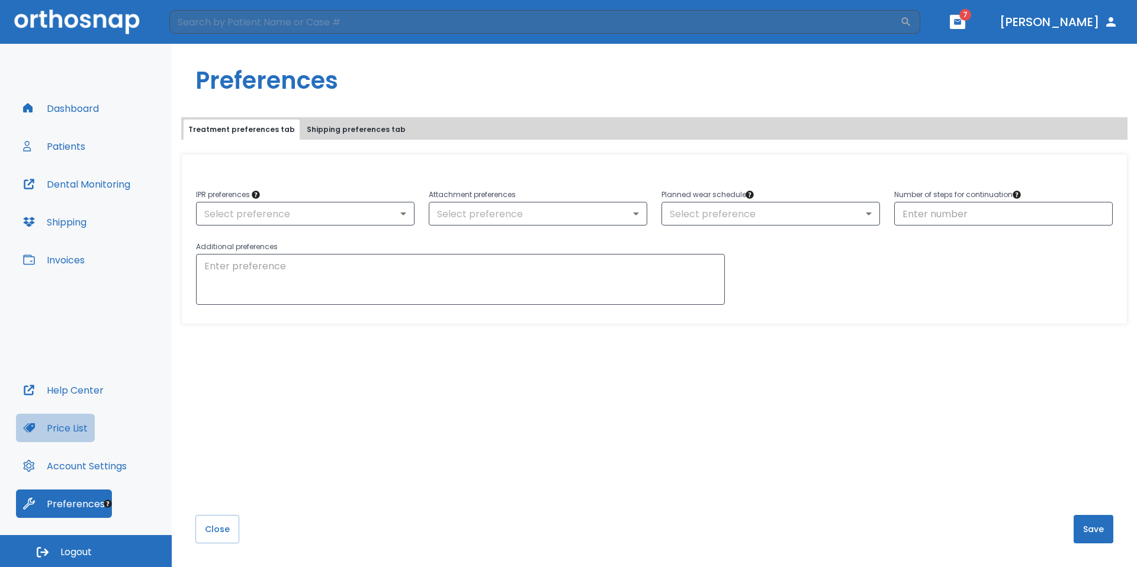
click at [60, 424] on button "Price List" at bounding box center [55, 428] width 79 height 28
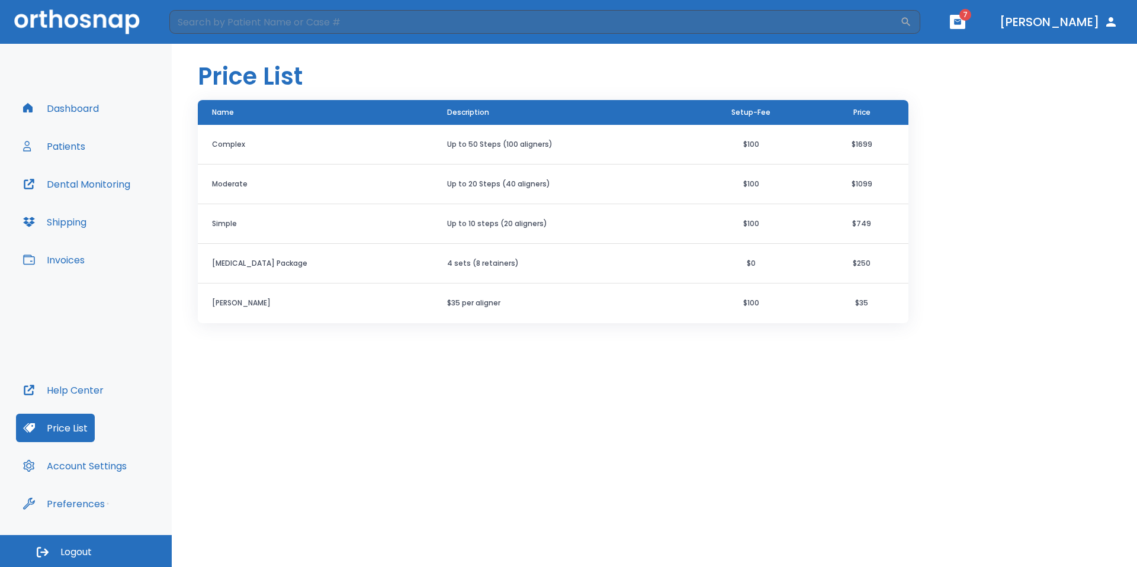
click at [89, 109] on button "Dashboard" at bounding box center [61, 108] width 90 height 28
